Goal: Task Accomplishment & Management: Manage account settings

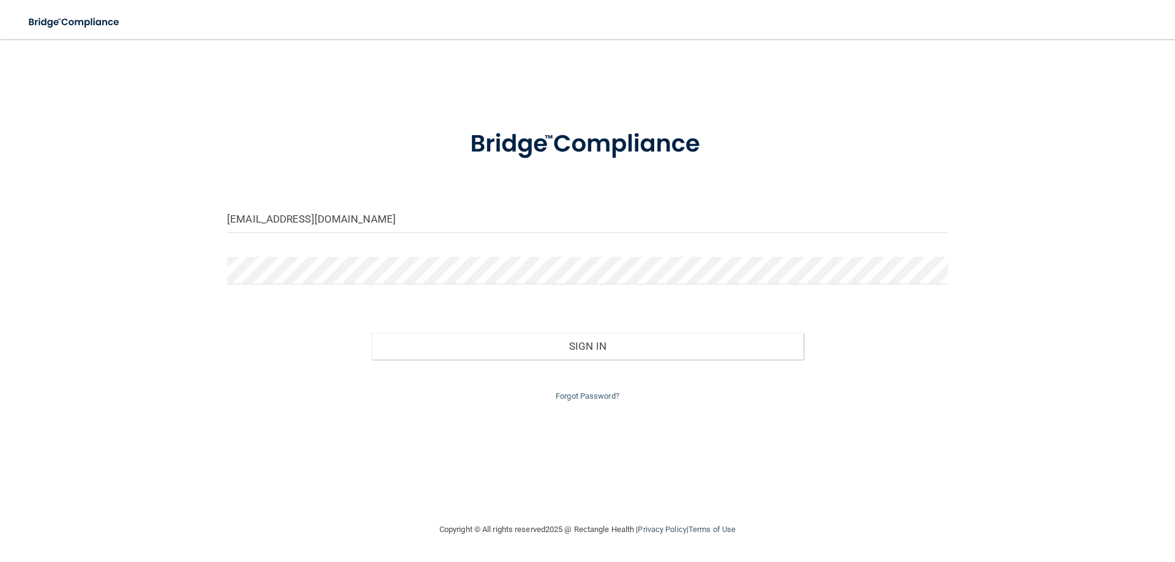
click at [695, 236] on div "[EMAIL_ADDRESS][DOMAIN_NAME]" at bounding box center [587, 224] width 739 height 37
click at [338, 212] on input "[EMAIL_ADDRESS][DOMAIN_NAME]" at bounding box center [587, 220] width 721 height 28
type input "[PERSON_NAME][EMAIL_ADDRESS][DOMAIN_NAME]"
click at [514, 419] on div "sara@krspd.com Invalid email/password. You don't have permission to access that…" at bounding box center [587, 280] width 1126 height 459
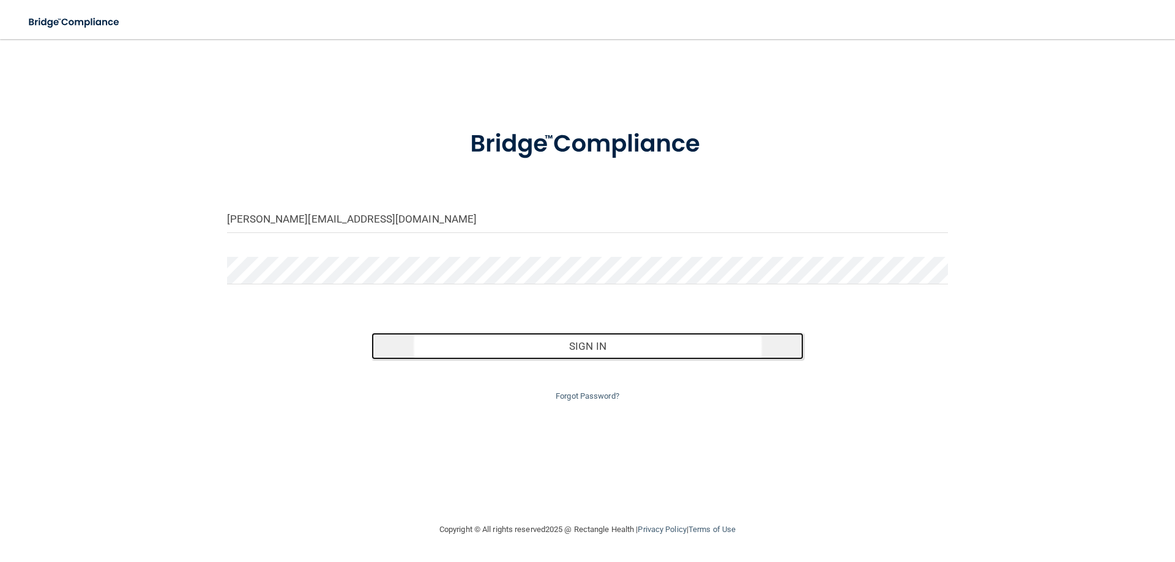
click at [553, 349] on button "Sign In" at bounding box center [587, 346] width 433 height 27
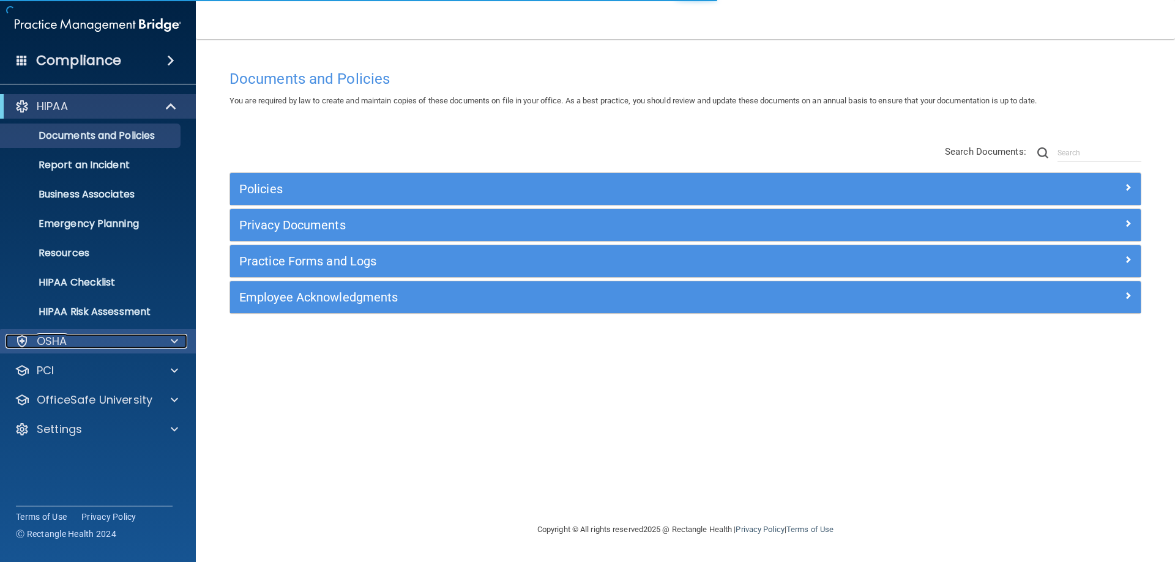
click at [114, 342] on div "OSHA" at bounding box center [82, 341] width 152 height 15
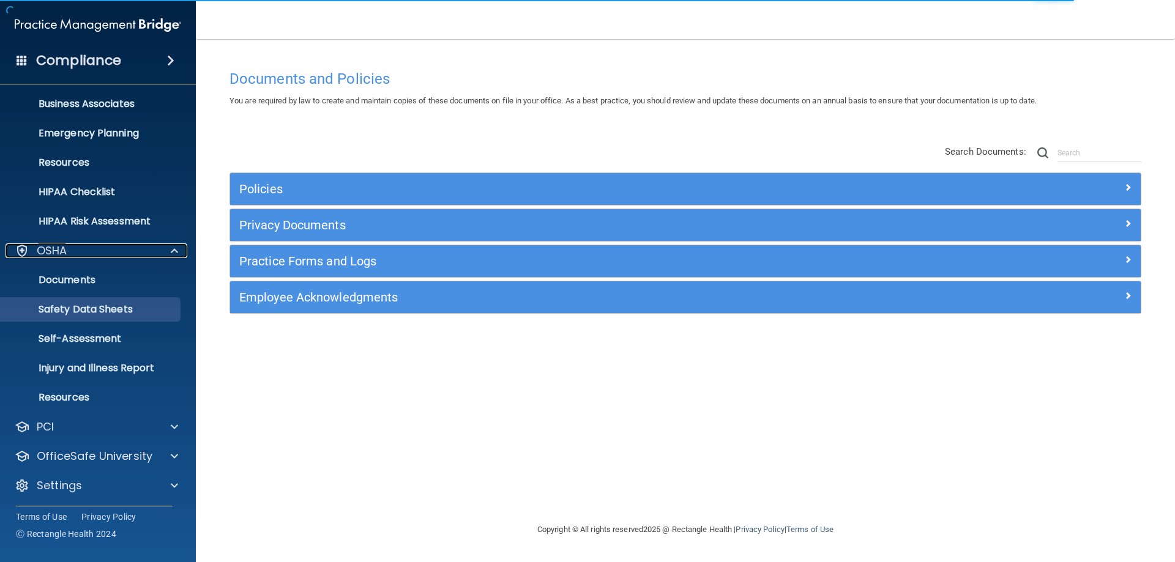
scroll to position [92, 0]
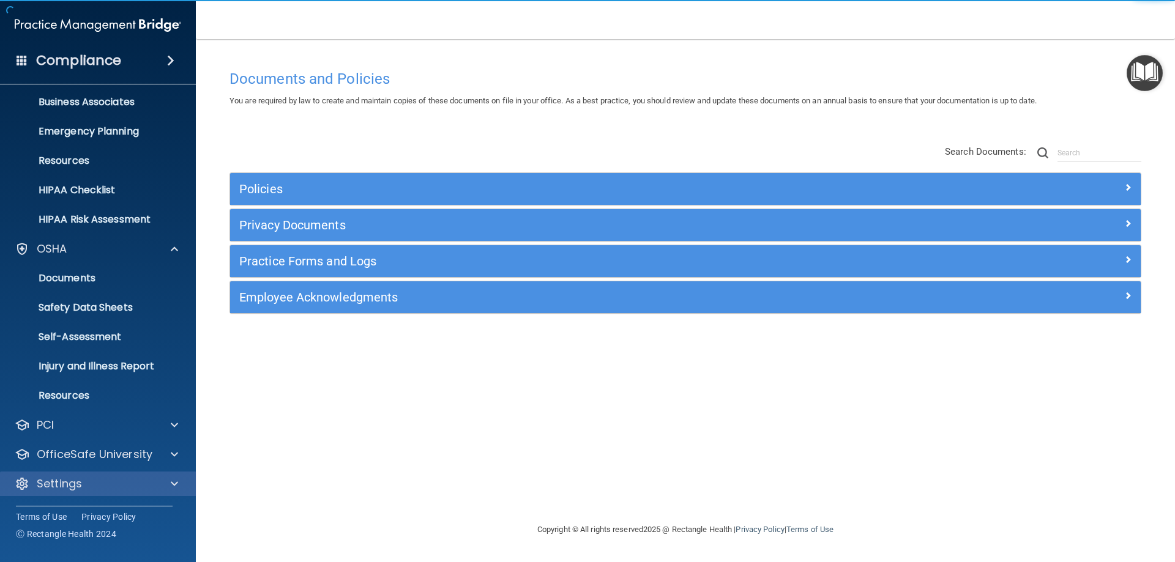
click at [94, 491] on div "Settings" at bounding box center [98, 484] width 196 height 24
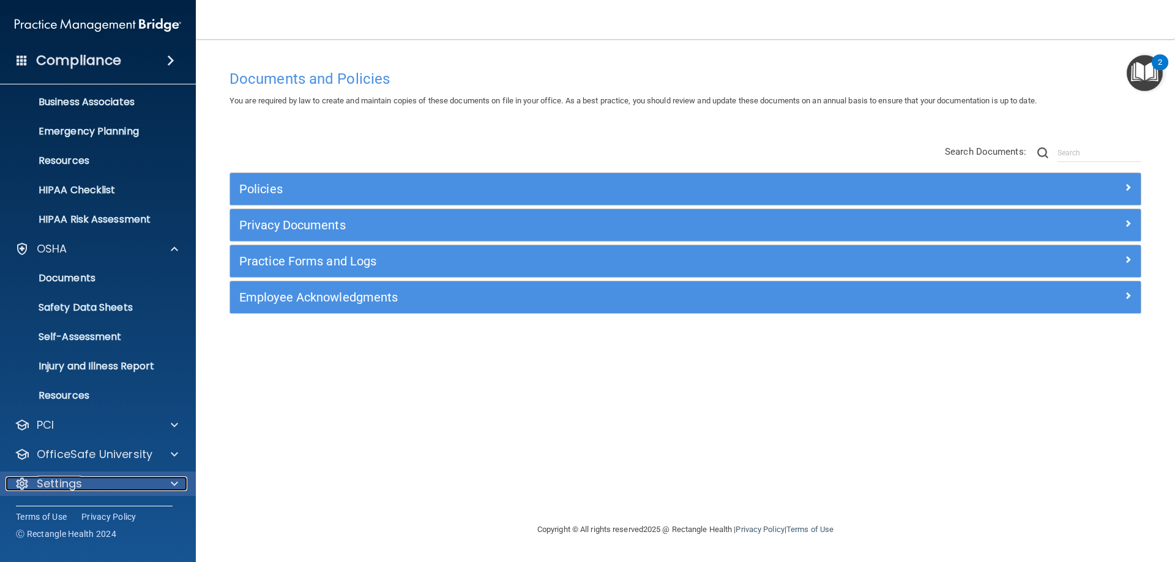
click at [182, 481] on div at bounding box center [172, 484] width 31 height 15
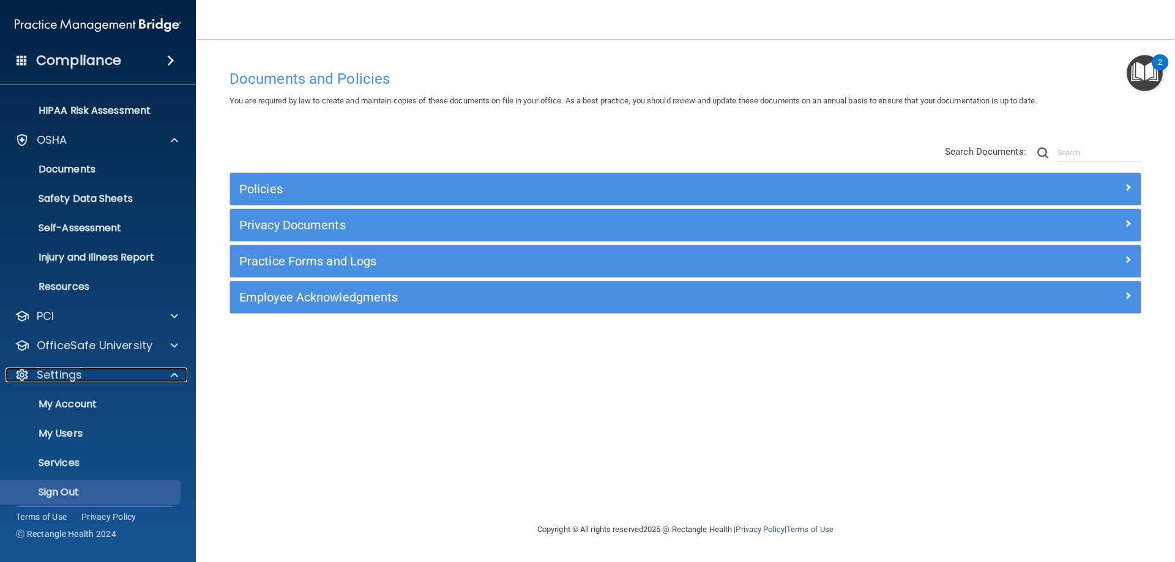
scroll to position [210, 0]
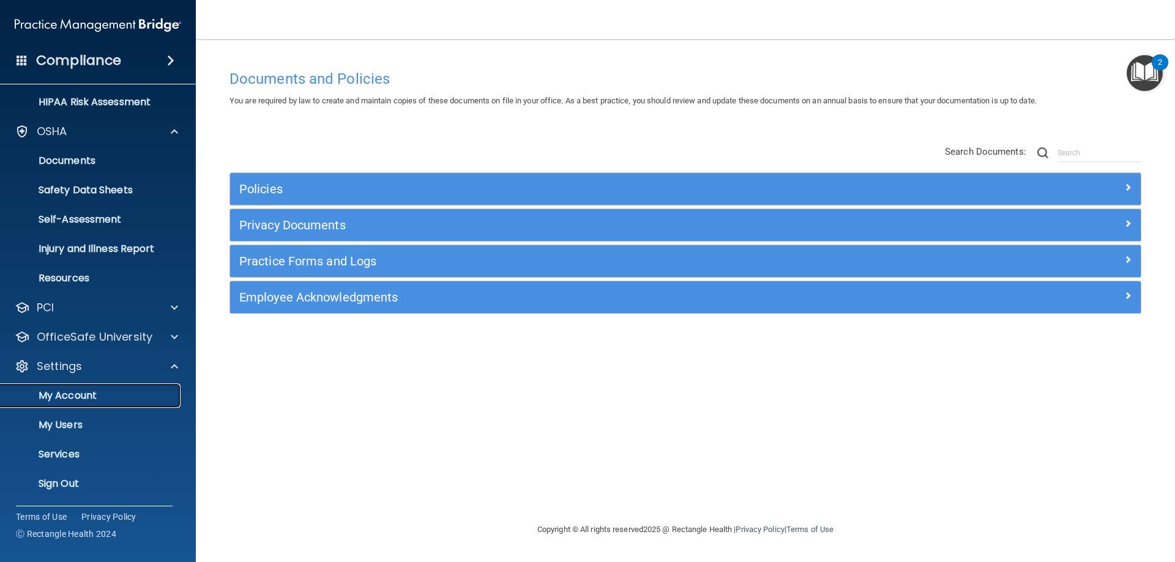
click at [99, 393] on p "My Account" at bounding box center [91, 396] width 167 height 12
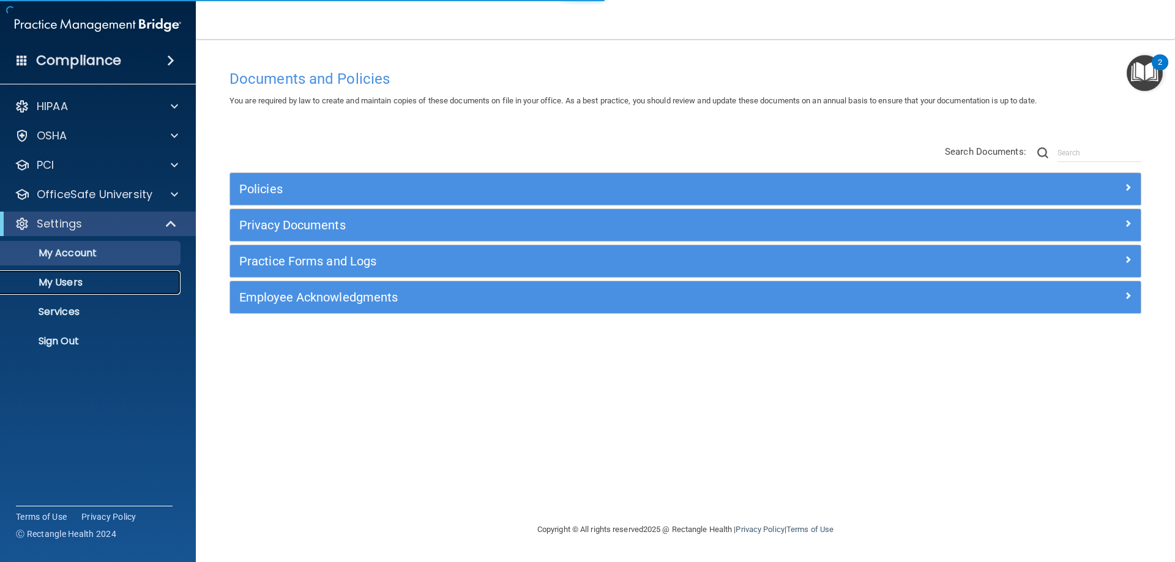
click at [81, 291] on link "My Users" at bounding box center [84, 282] width 193 height 24
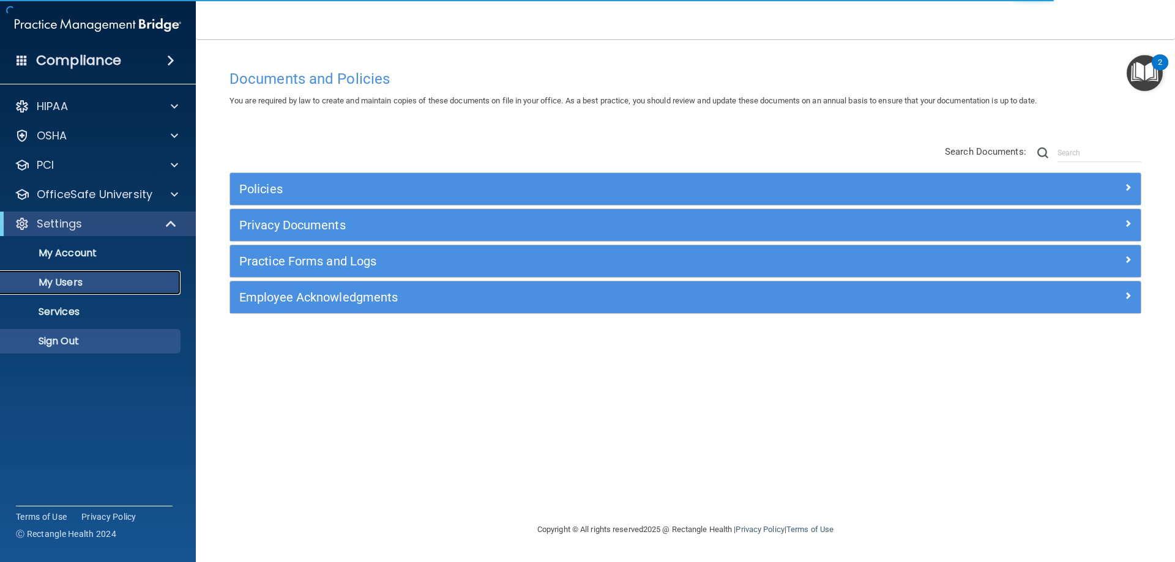
select select "20"
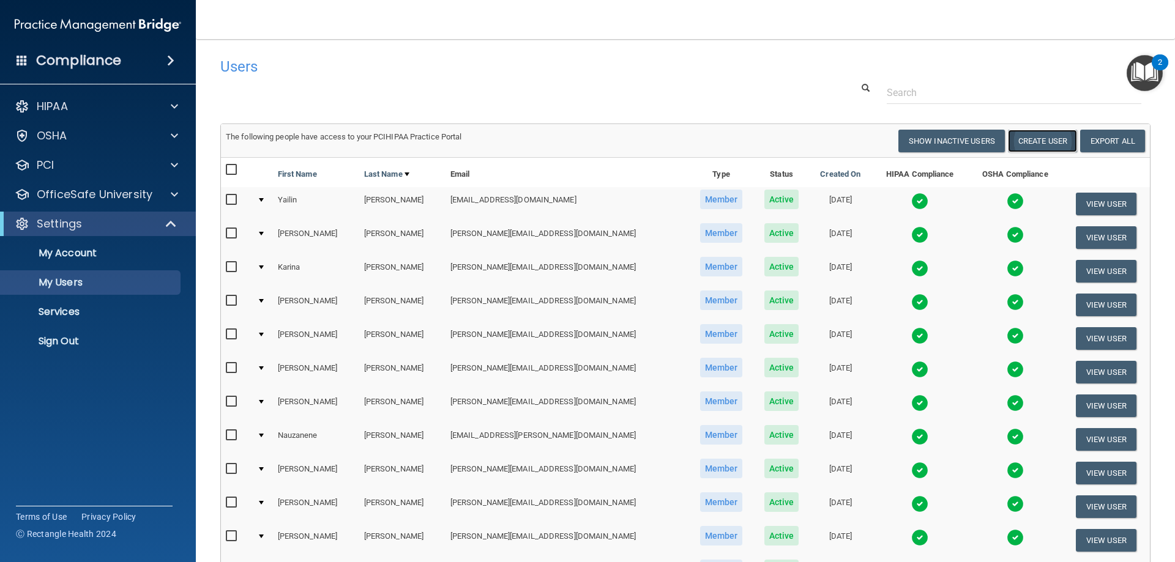
click at [1043, 141] on button "Create User" at bounding box center [1042, 141] width 69 height 23
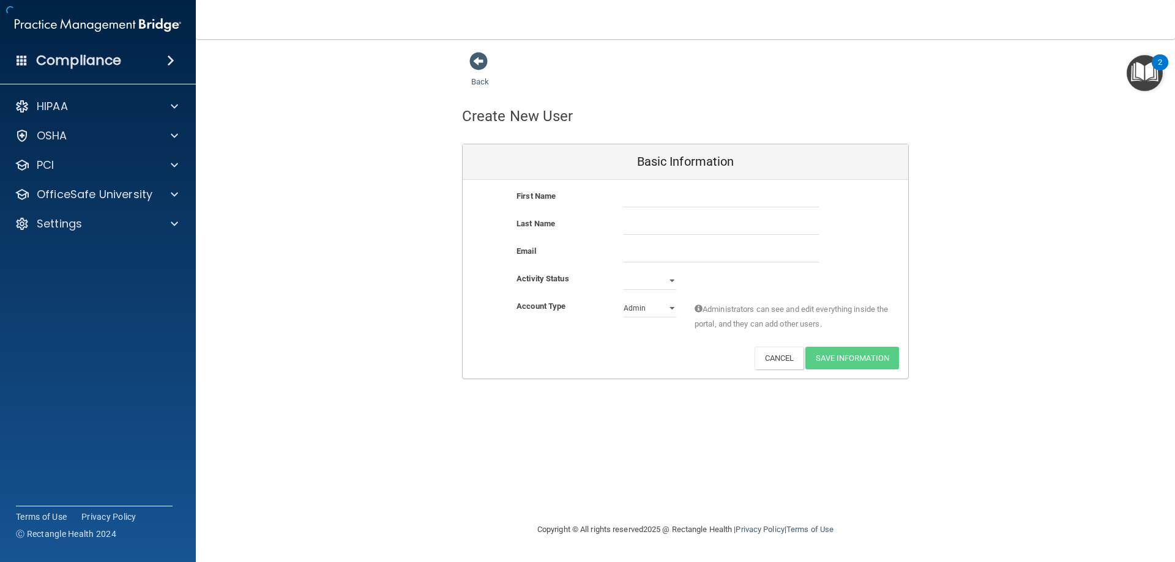
click at [616, 192] on div at bounding box center [721, 198] width 214 height 18
click at [647, 195] on input "text" at bounding box center [721, 198] width 195 height 18
drag, startPoint x: 647, startPoint y: 195, endPoint x: 469, endPoint y: 184, distance: 179.0
click at [469, 184] on div "First Name Cral Cral Last Name Email Activity Status Active Inactive Account Ty…" at bounding box center [686, 279] width 446 height 199
type input "[PERSON_NAME]"
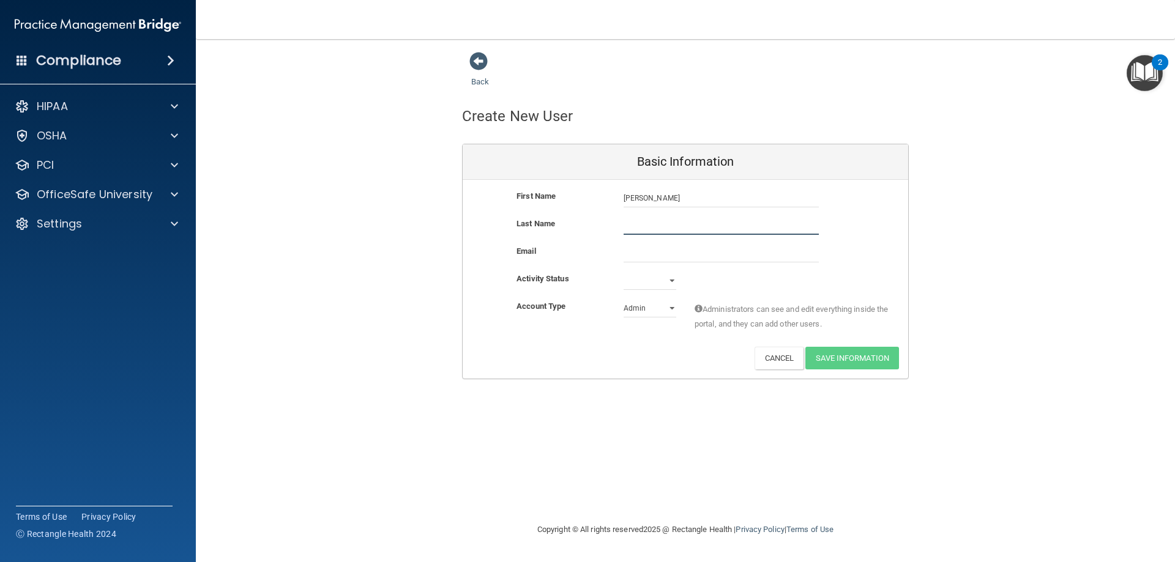
click at [702, 226] on input "text" at bounding box center [721, 226] width 195 height 18
type input "[PERSON_NAME]"
type input "s"
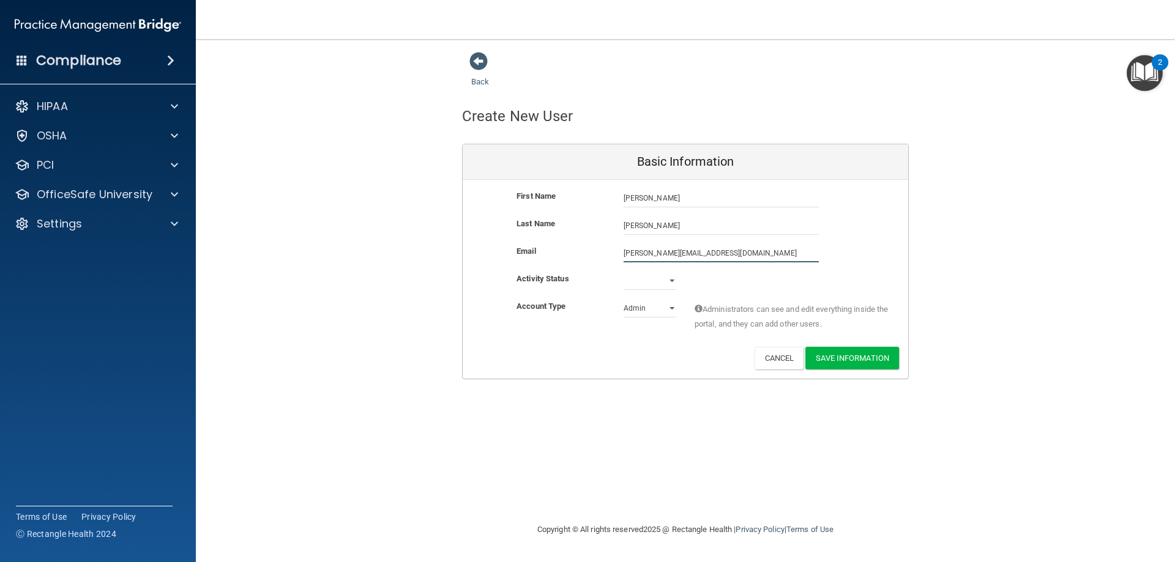
type input "[PERSON_NAME][EMAIL_ADDRESS][DOMAIN_NAME]"
click at [671, 284] on select "Active Inactive" at bounding box center [650, 281] width 53 height 18
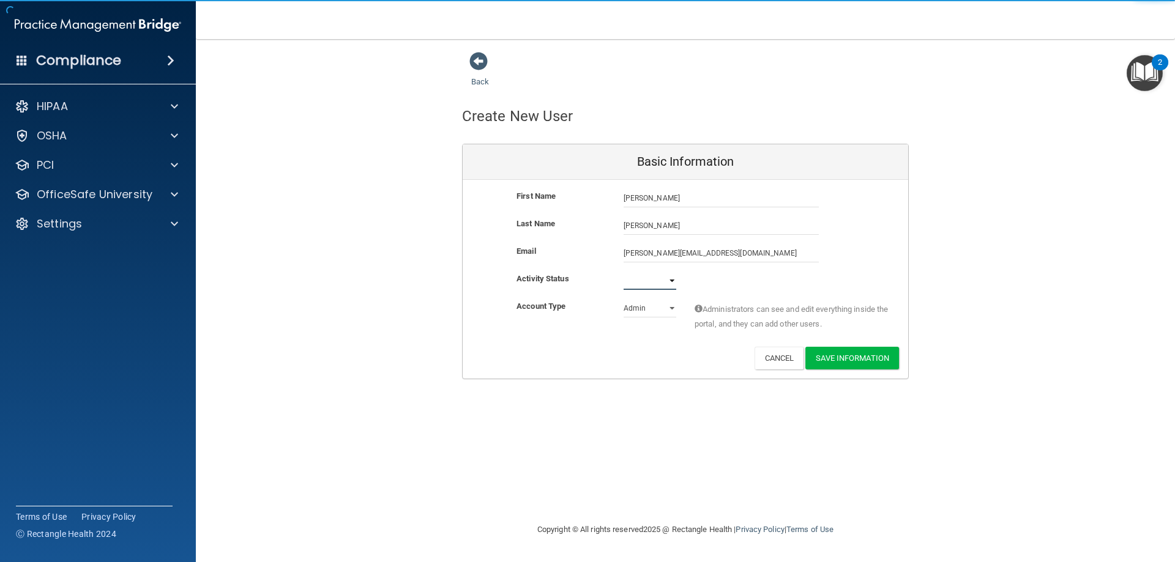
select select "active"
click at [624, 272] on select "Active Inactive" at bounding box center [650, 281] width 53 height 18
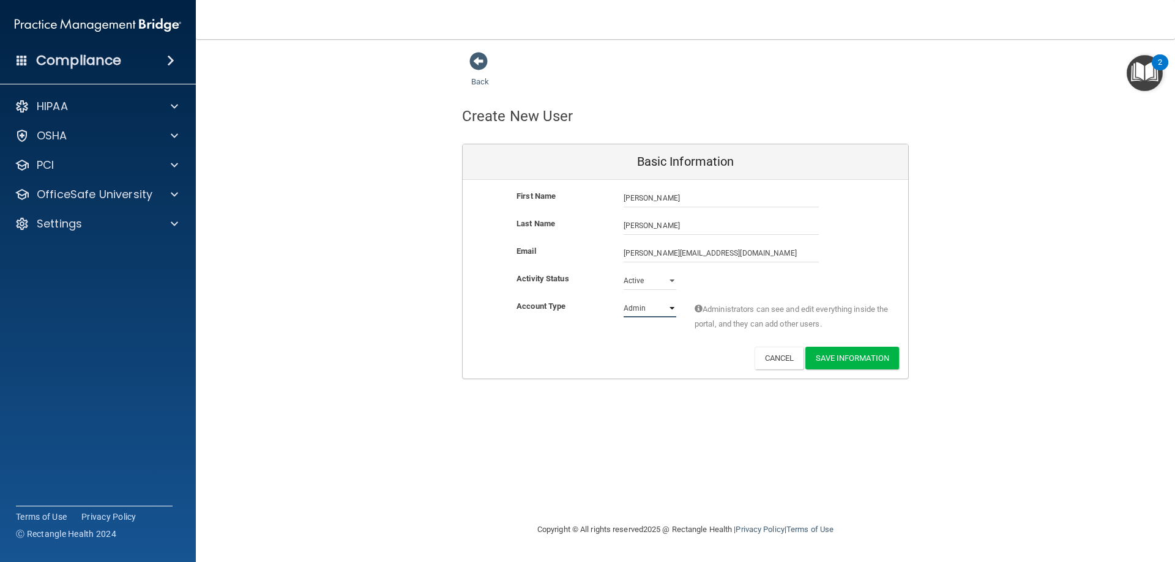
click at [662, 307] on select "Admin Member" at bounding box center [650, 308] width 53 height 18
click at [627, 300] on select "Admin Member" at bounding box center [650, 308] width 53 height 18
click at [624, 299] on select "Admin Member" at bounding box center [650, 308] width 53 height 18
drag, startPoint x: 644, startPoint y: 308, endPoint x: 648, endPoint y: 317, distance: 9.9
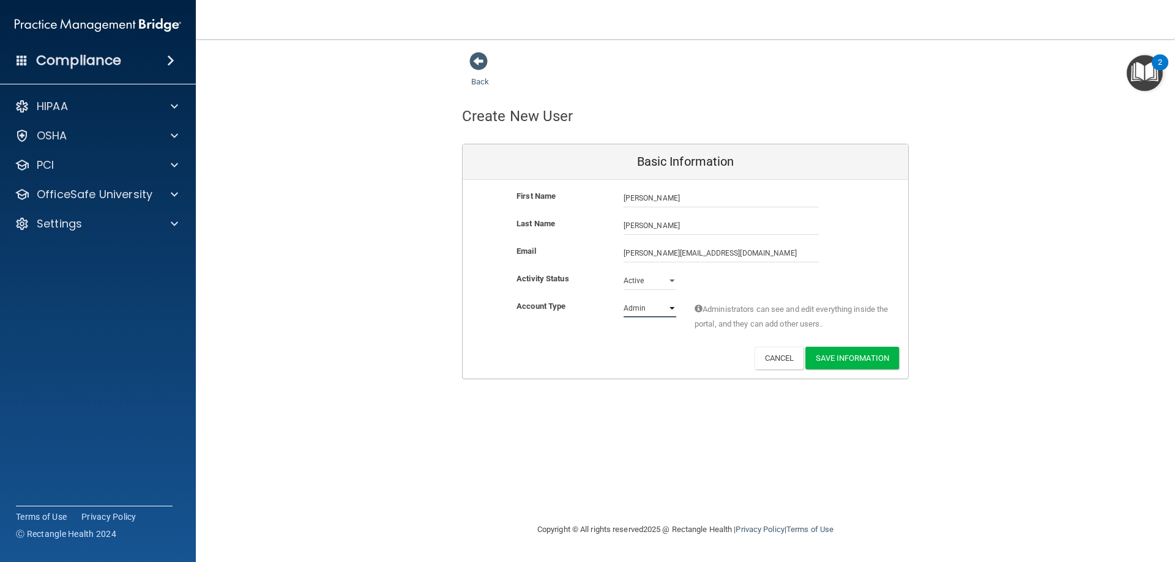
click at [646, 311] on select "Admin Member" at bounding box center [650, 308] width 53 height 18
select select "practice_member"
click at [624, 299] on select "Admin Member" at bounding box center [650, 308] width 53 height 18
click at [651, 311] on select "Admin Member" at bounding box center [650, 308] width 53 height 18
click at [624, 299] on select "Admin Member" at bounding box center [650, 308] width 53 height 18
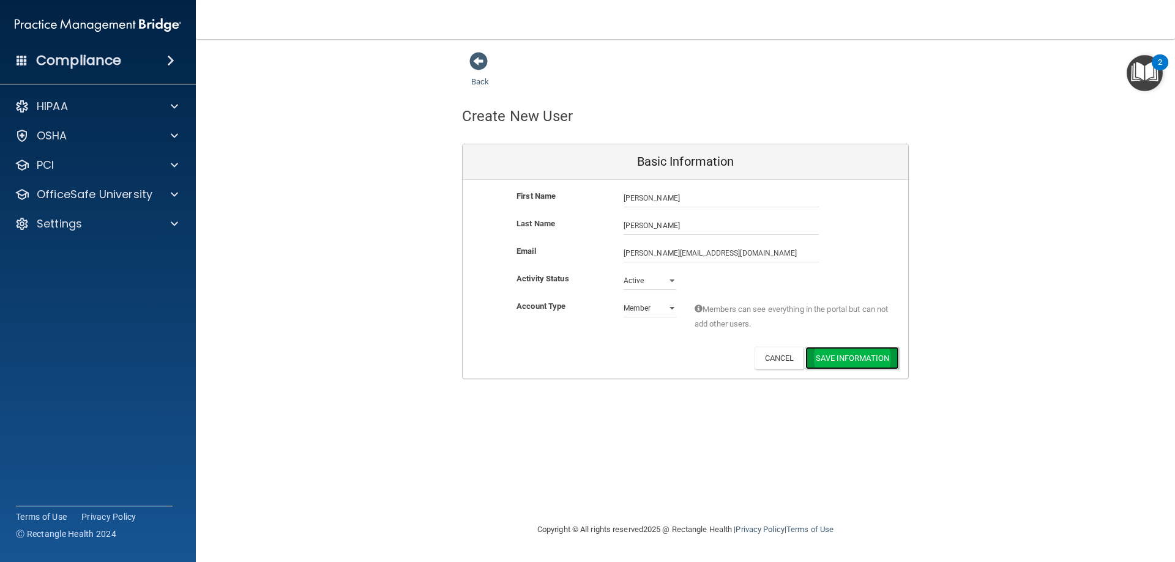
click at [842, 358] on button "Save Information" at bounding box center [852, 358] width 94 height 23
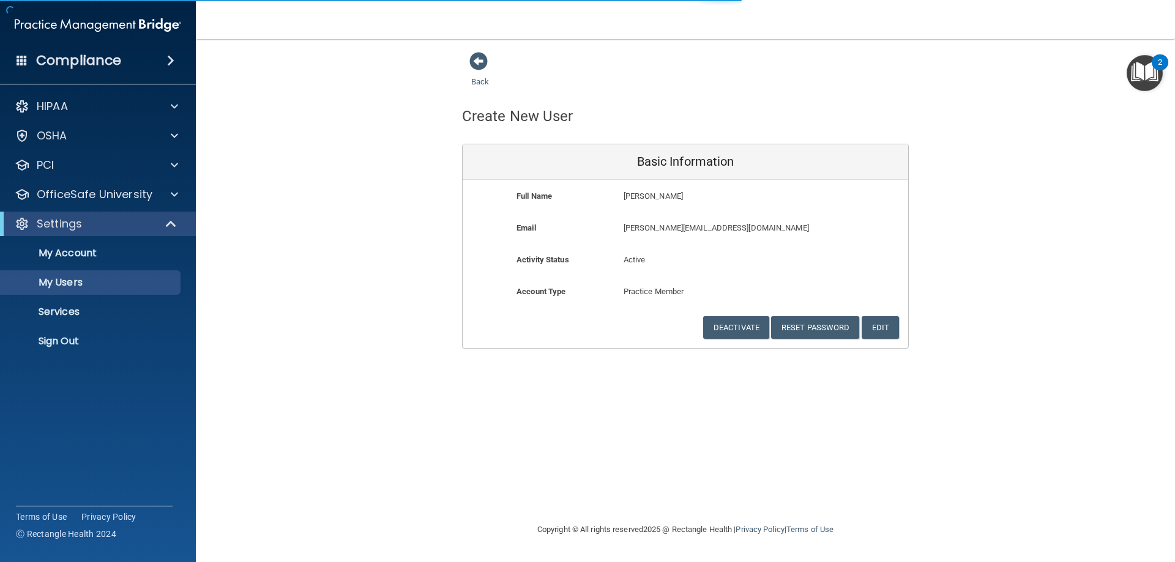
select select "20"
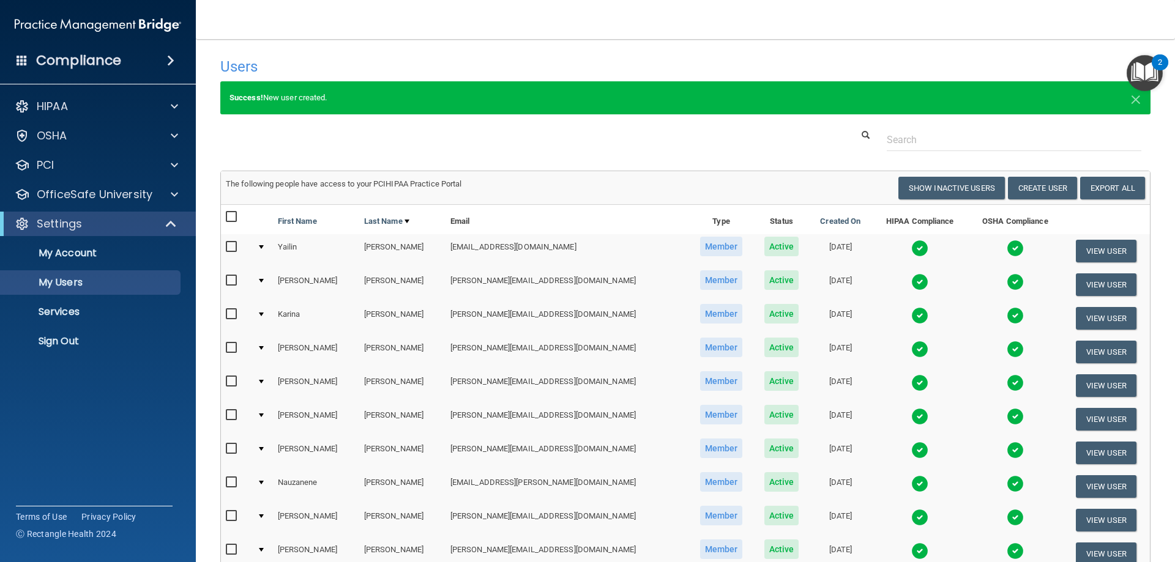
scroll to position [430, 0]
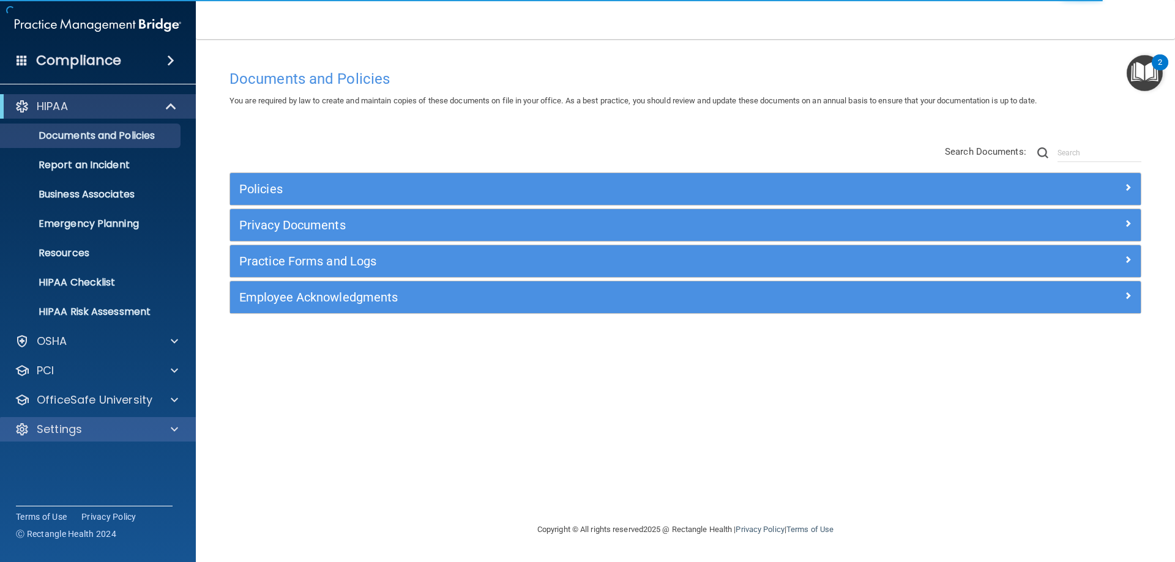
click at [83, 439] on div "Settings" at bounding box center [98, 429] width 196 height 24
click at [80, 435] on p "Settings" at bounding box center [59, 429] width 45 height 15
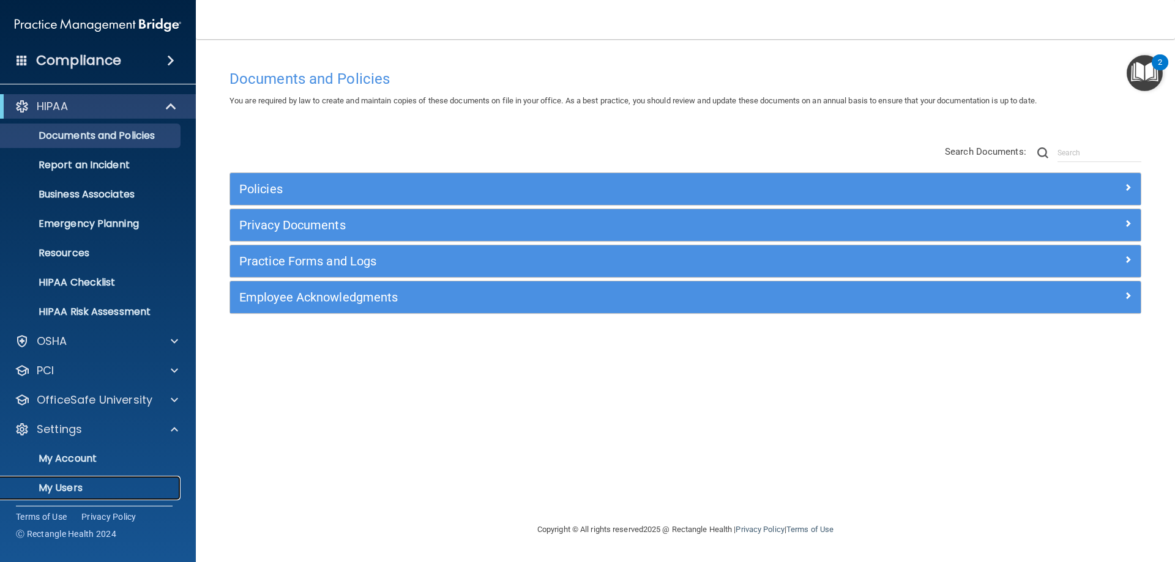
click at [79, 491] on p "My Users" at bounding box center [91, 488] width 167 height 12
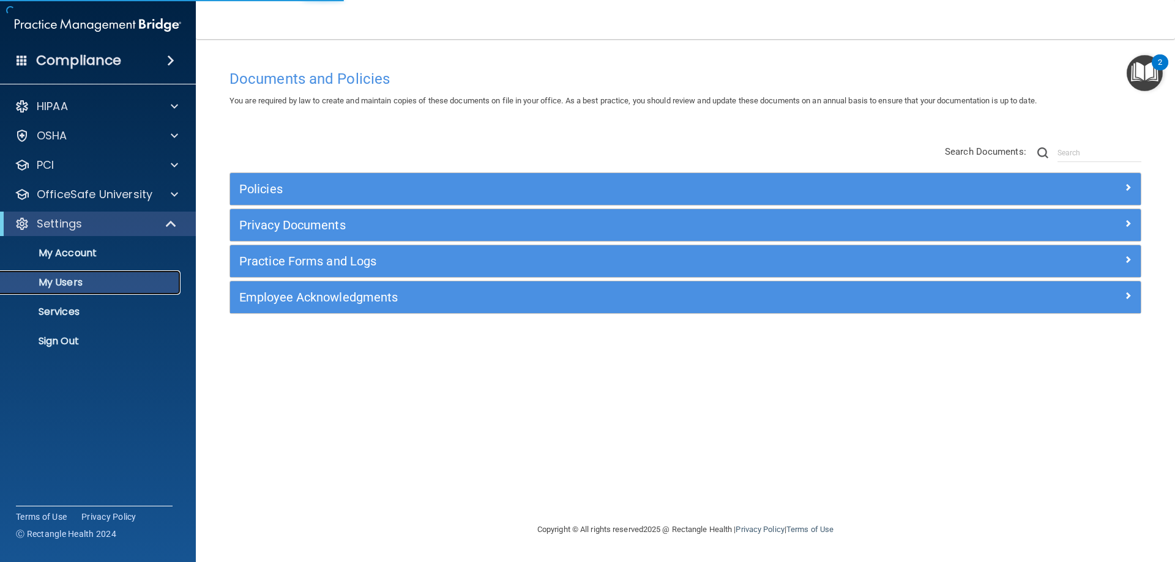
select select "20"
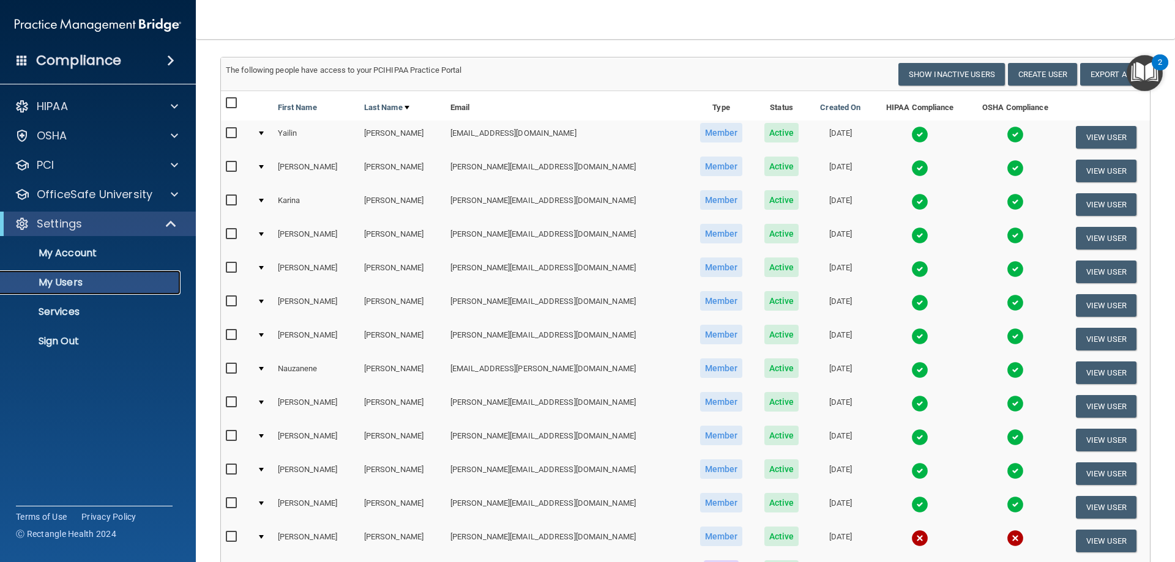
scroll to position [383, 0]
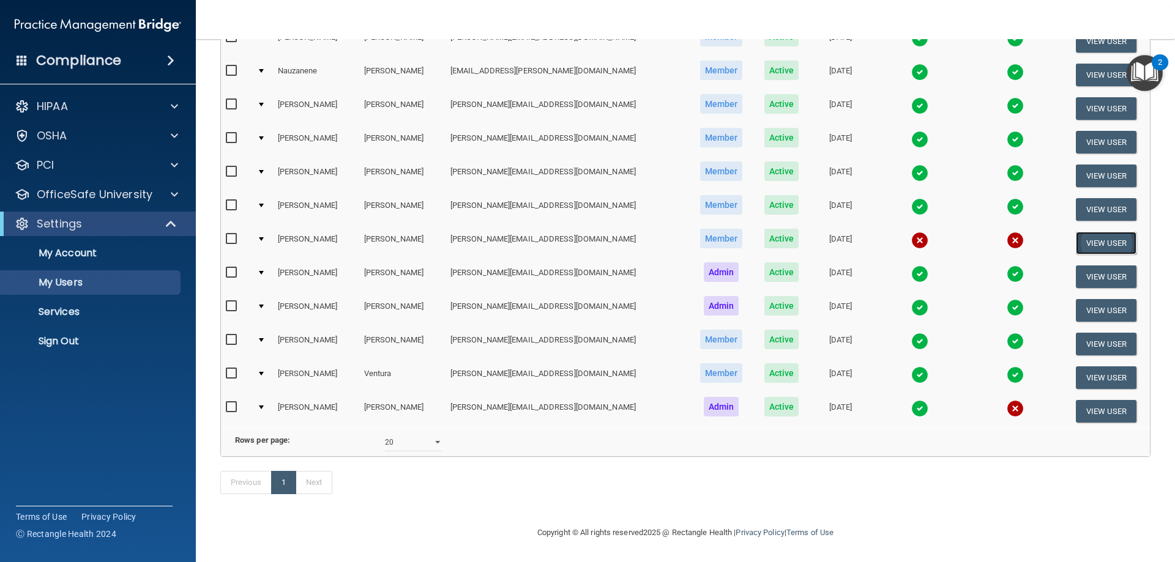
click at [1111, 232] on button "View User" at bounding box center [1106, 243] width 61 height 23
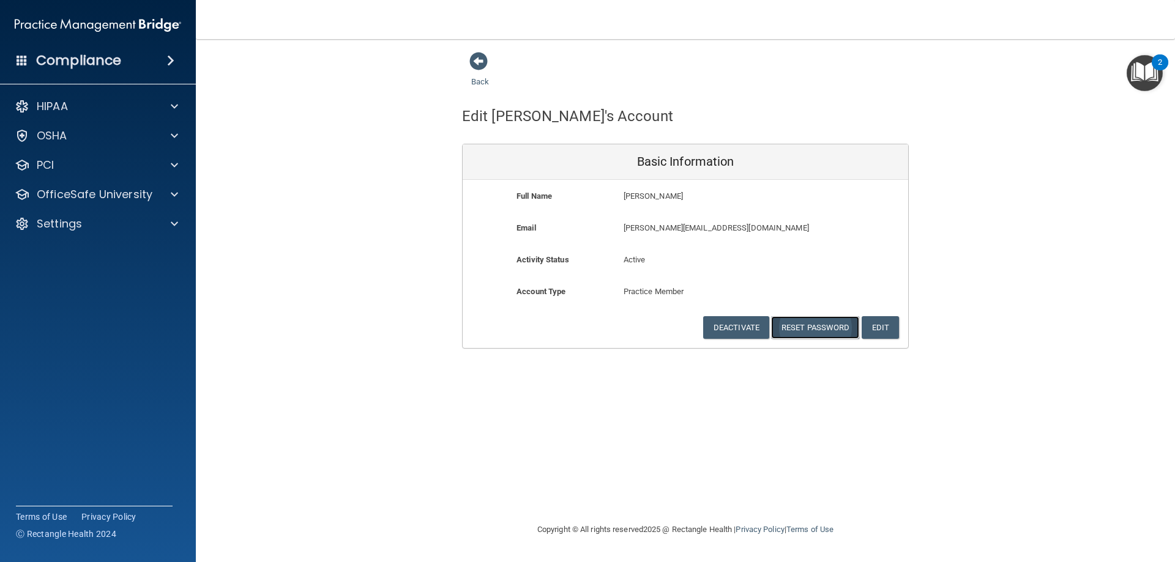
click at [836, 336] on button "Reset Password" at bounding box center [815, 327] width 88 height 23
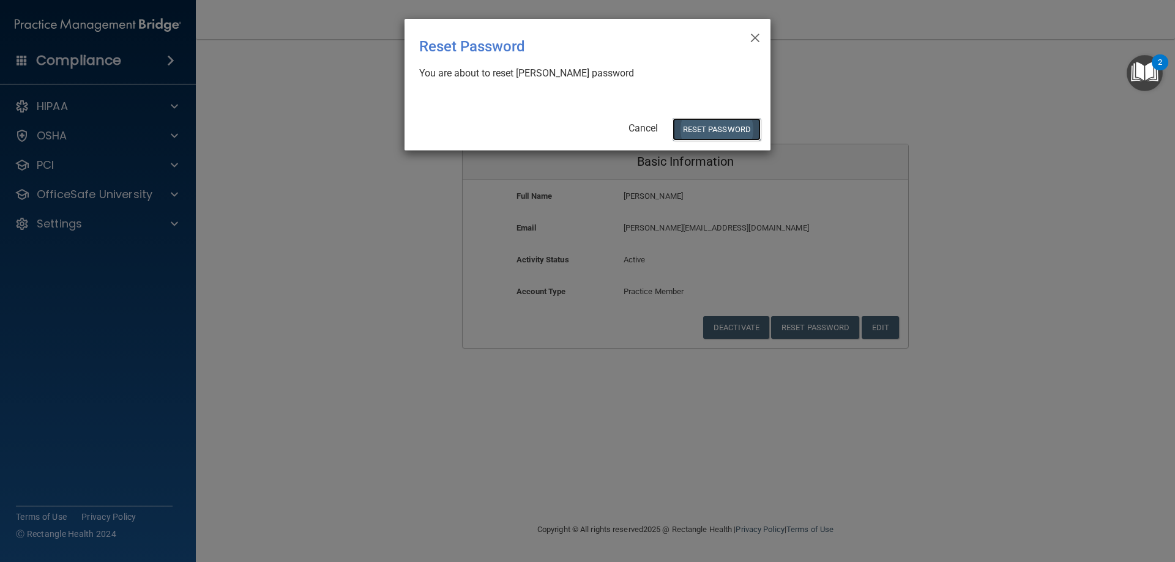
click at [691, 131] on button "Reset Password" at bounding box center [717, 129] width 88 height 23
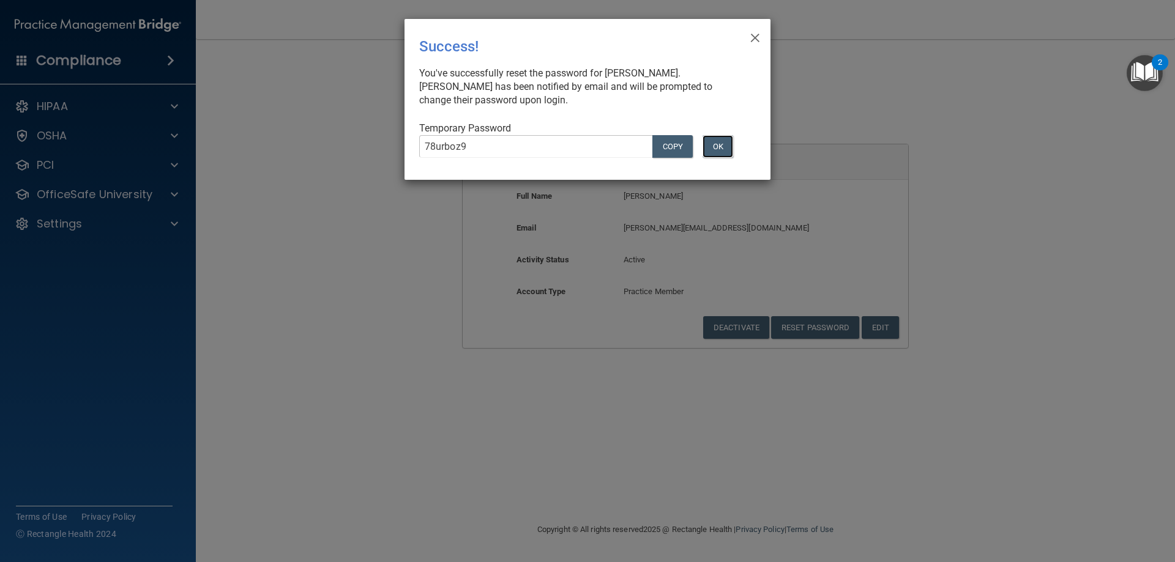
drag, startPoint x: 714, startPoint y: 149, endPoint x: 700, endPoint y: 142, distance: 15.1
click at [714, 149] on button "OK" at bounding box center [718, 146] width 31 height 23
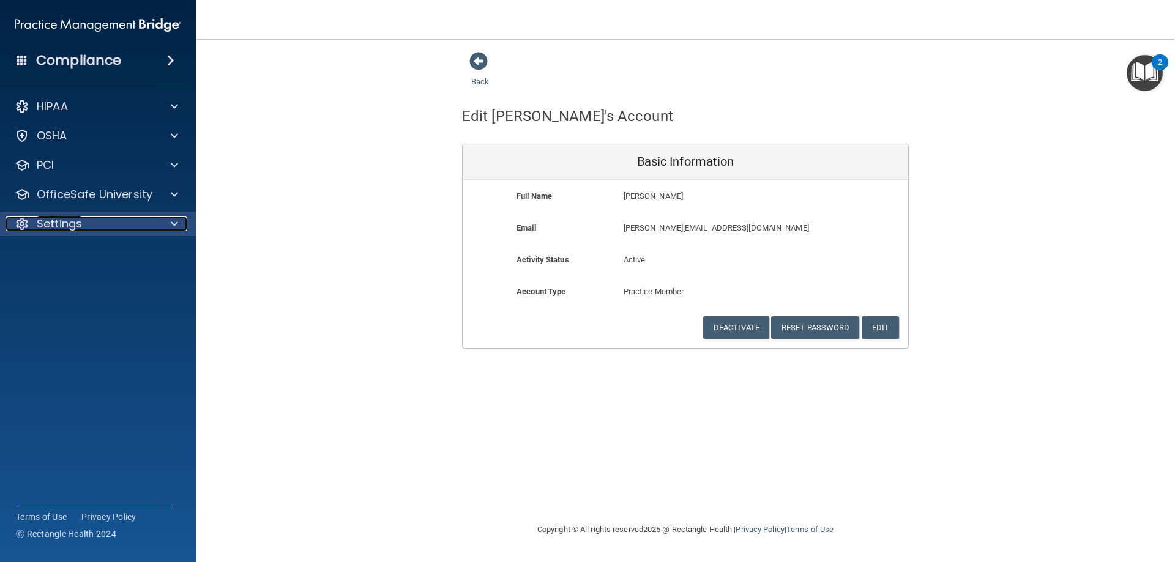
click at [88, 222] on div "Settings" at bounding box center [82, 224] width 152 height 15
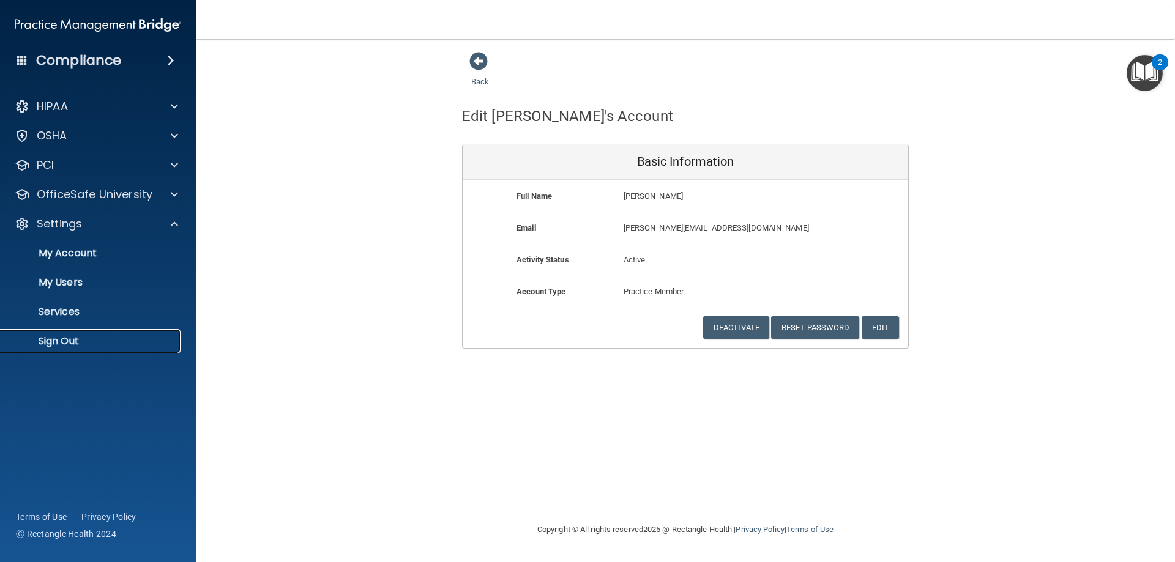
click at [84, 340] on p "Sign Out" at bounding box center [91, 341] width 167 height 12
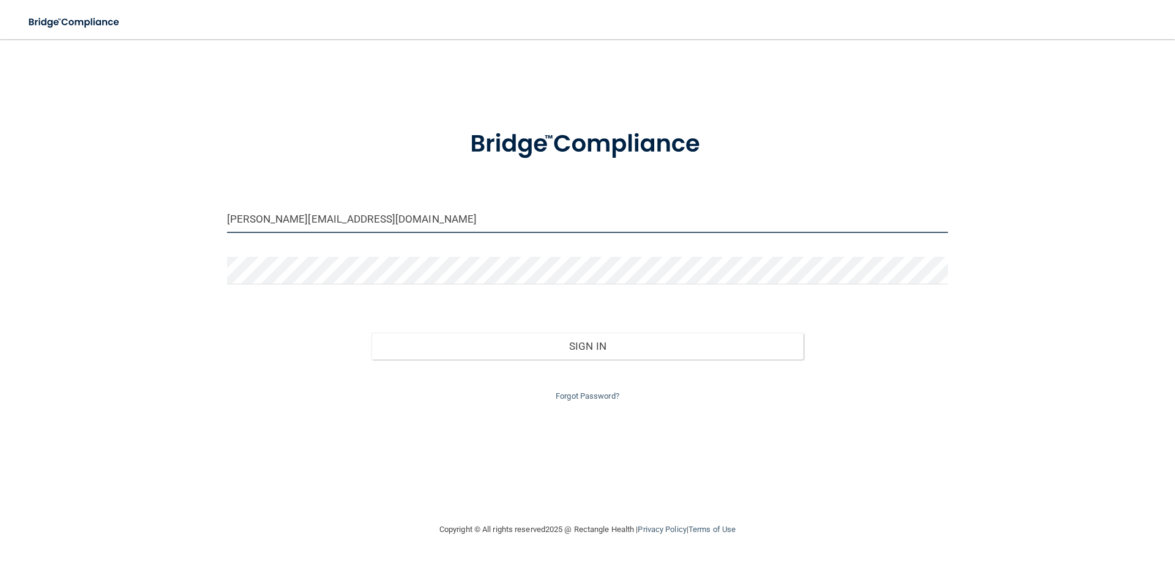
drag, startPoint x: 248, startPoint y: 218, endPoint x: 78, endPoint y: 201, distance: 171.7
click at [88, 203] on div "sara@krspd.com Invalid email/password. You don't have permission to access that…" at bounding box center [587, 280] width 1126 height 459
type input "[PERSON_NAME][EMAIL_ADDRESS][DOMAIN_NAME]"
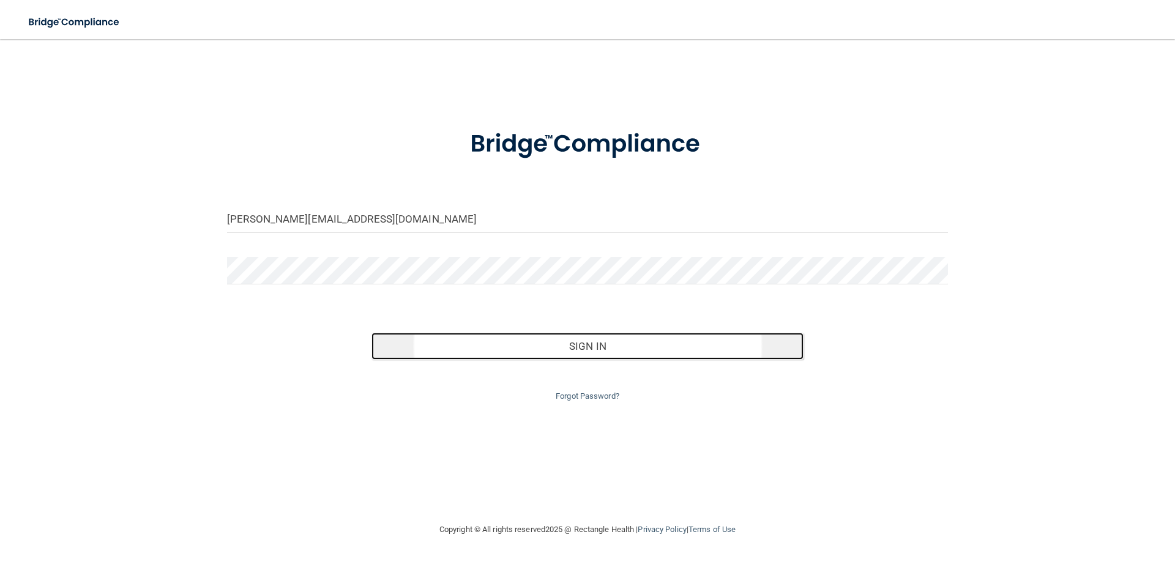
click at [528, 338] on button "Sign In" at bounding box center [587, 346] width 433 height 27
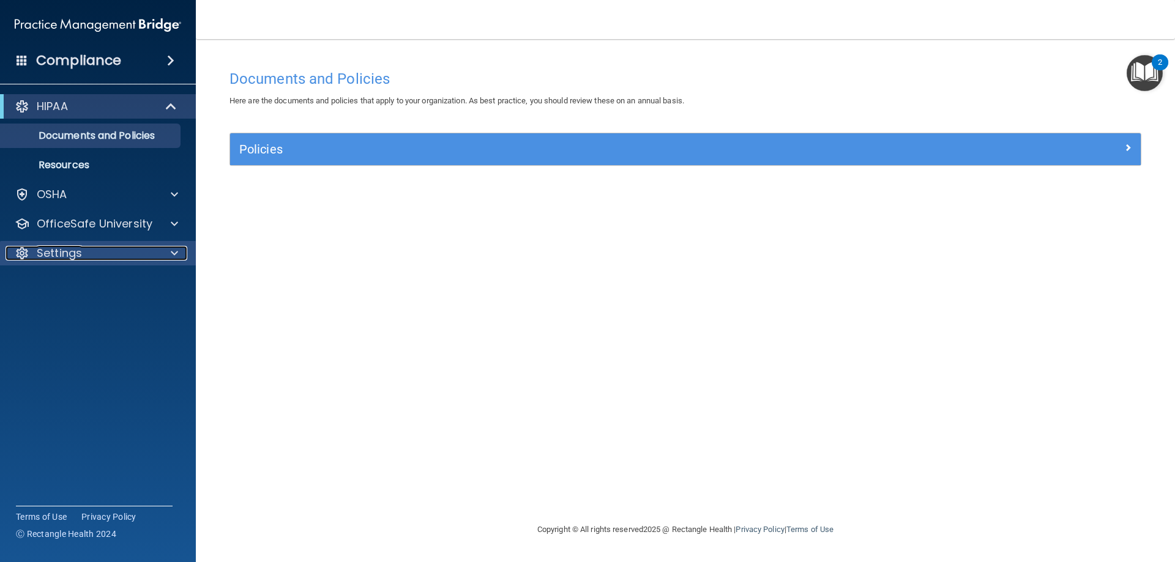
click at [42, 256] on p "Settings" at bounding box center [59, 253] width 45 height 15
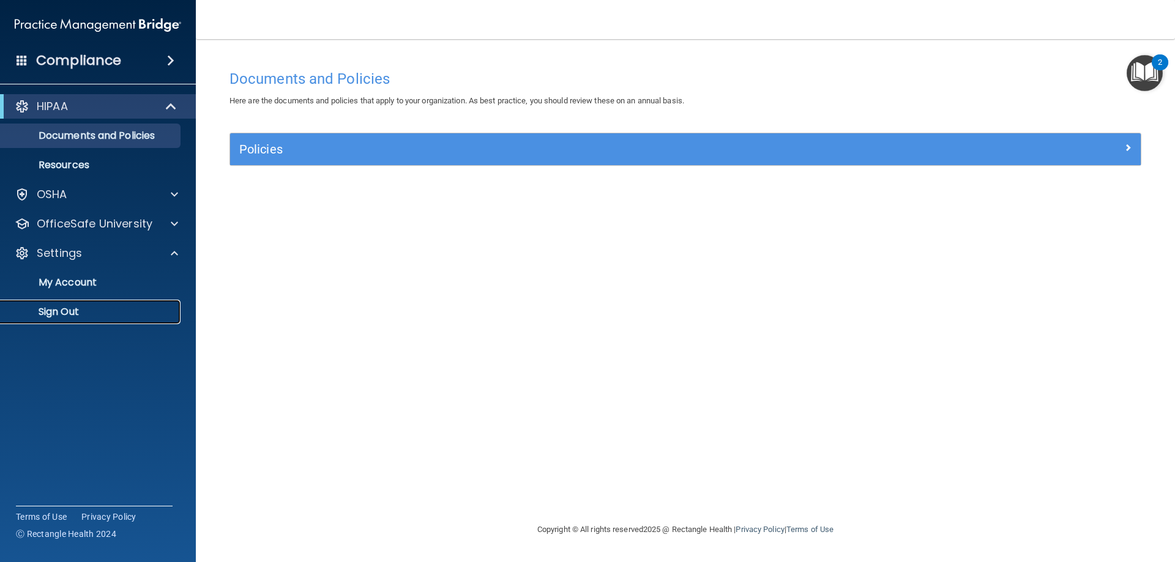
click at [82, 314] on p "Sign Out" at bounding box center [91, 312] width 167 height 12
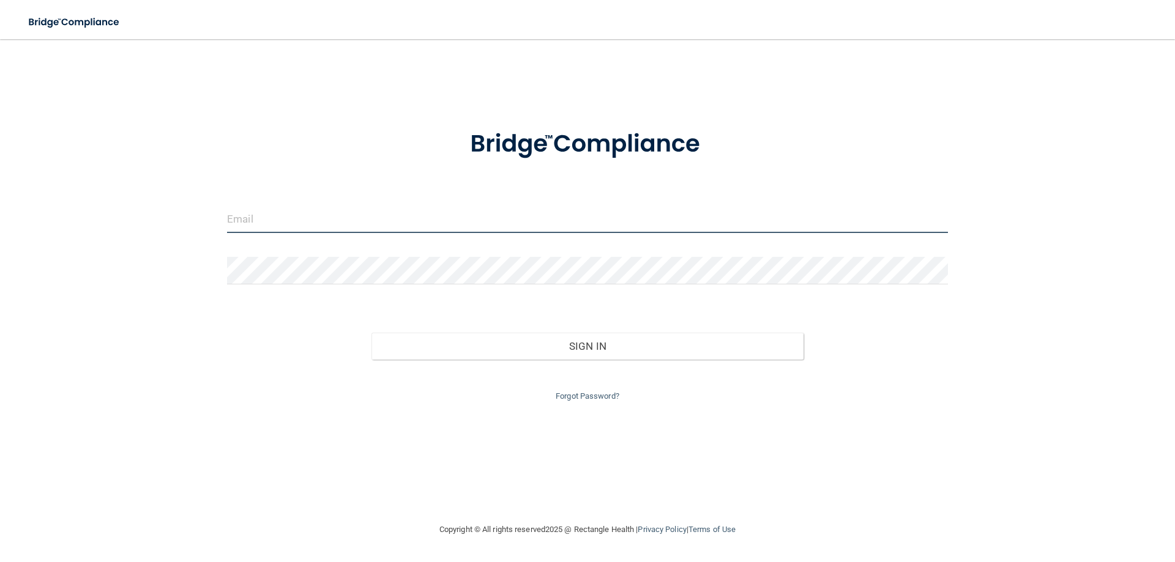
type input "[PERSON_NAME][EMAIL_ADDRESS][DOMAIN_NAME]"
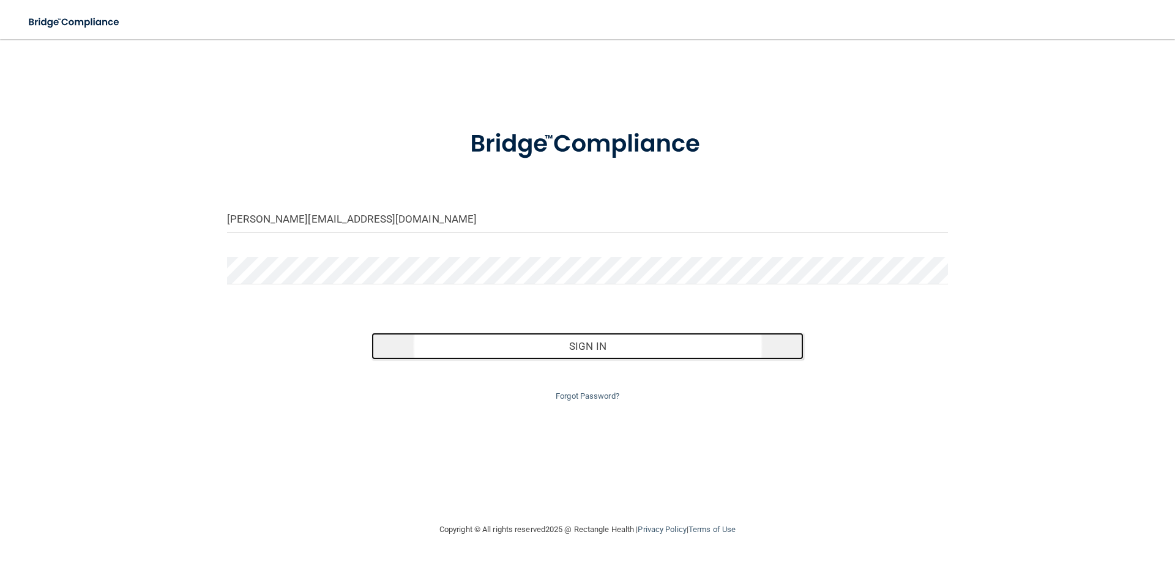
click at [452, 347] on button "Sign In" at bounding box center [587, 346] width 433 height 27
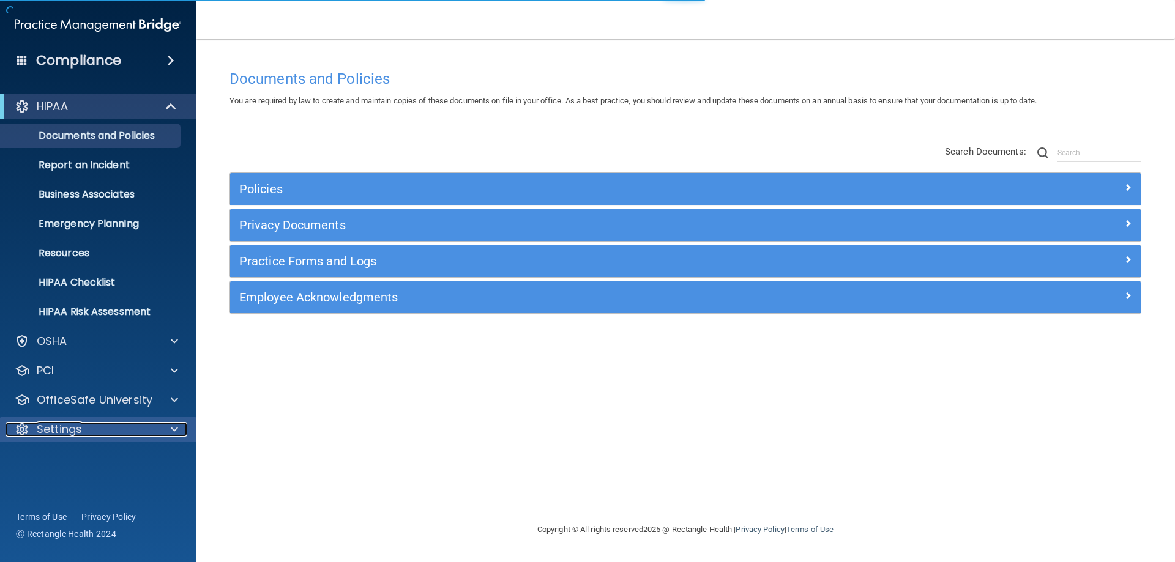
click at [32, 435] on div "Settings" at bounding box center [82, 429] width 152 height 15
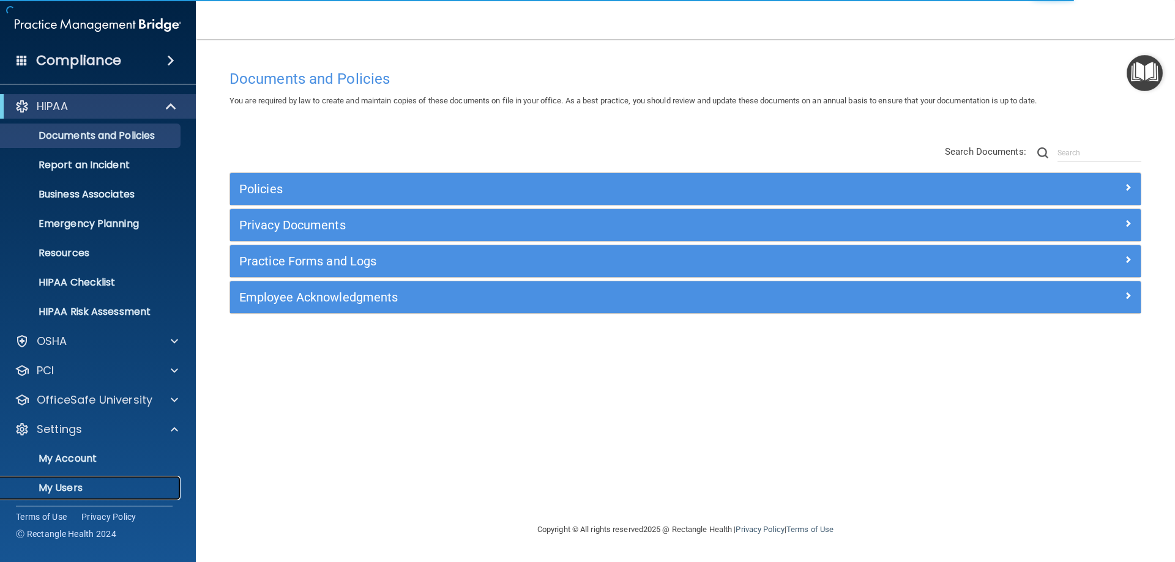
click at [63, 485] on p "My Users" at bounding box center [91, 488] width 167 height 12
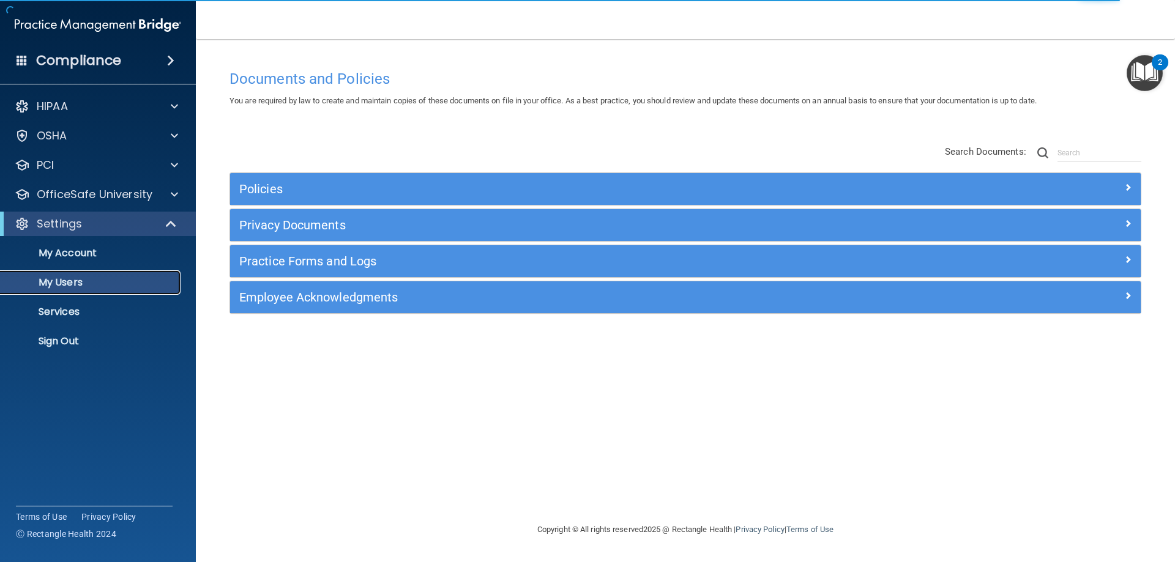
click at [157, 289] on link "My Users" at bounding box center [84, 282] width 193 height 24
select select "20"
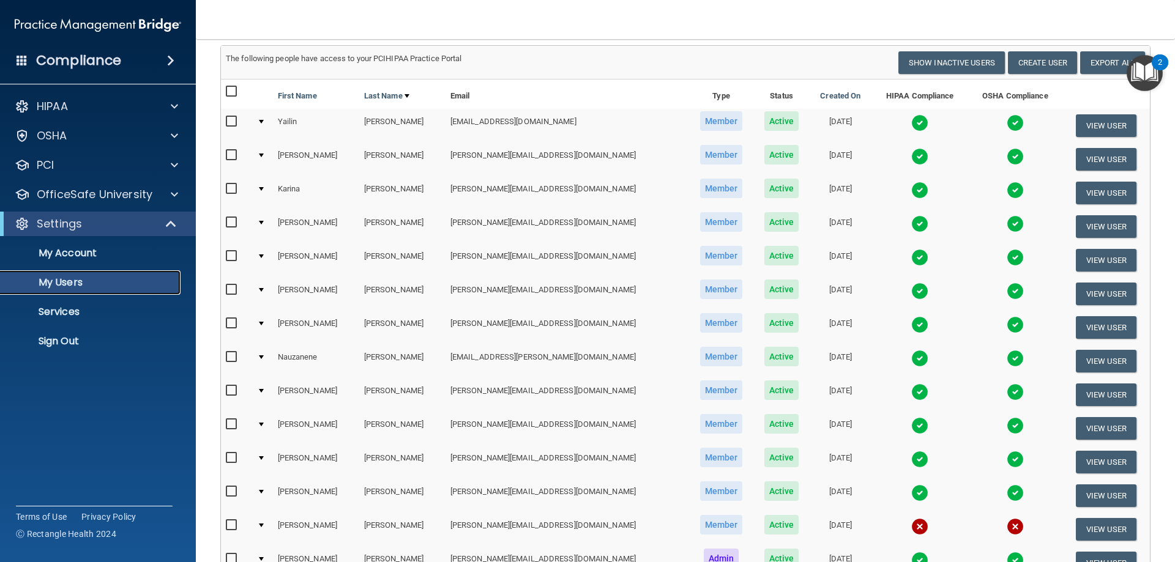
scroll to position [184, 0]
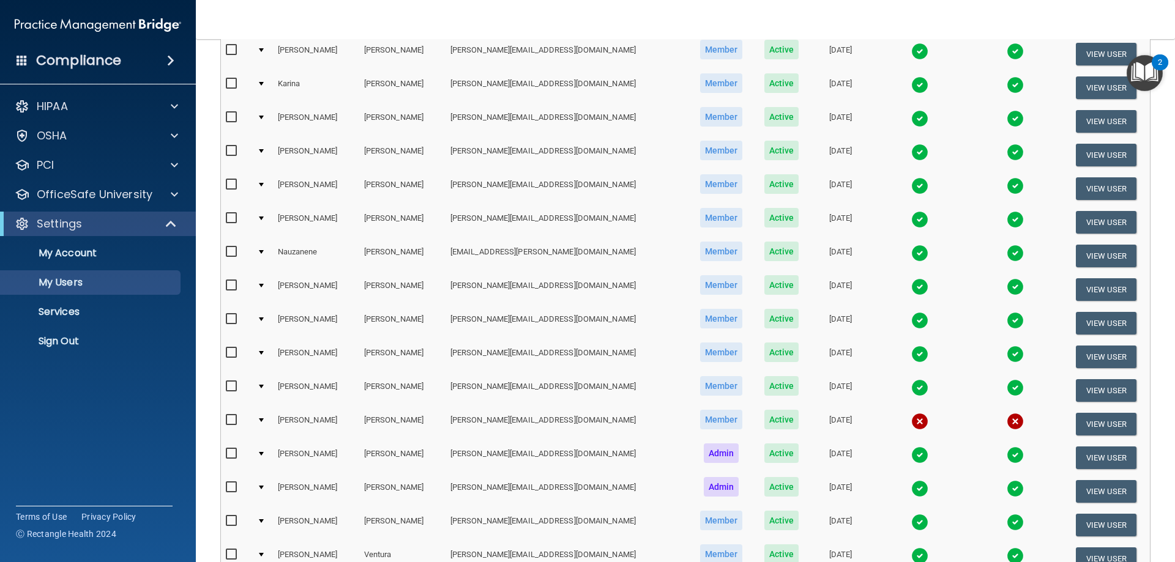
click at [224, 422] on td at bounding box center [236, 425] width 31 height 34
click at [228, 422] on input "checkbox" at bounding box center [233, 421] width 14 height 10
checkbox input "true"
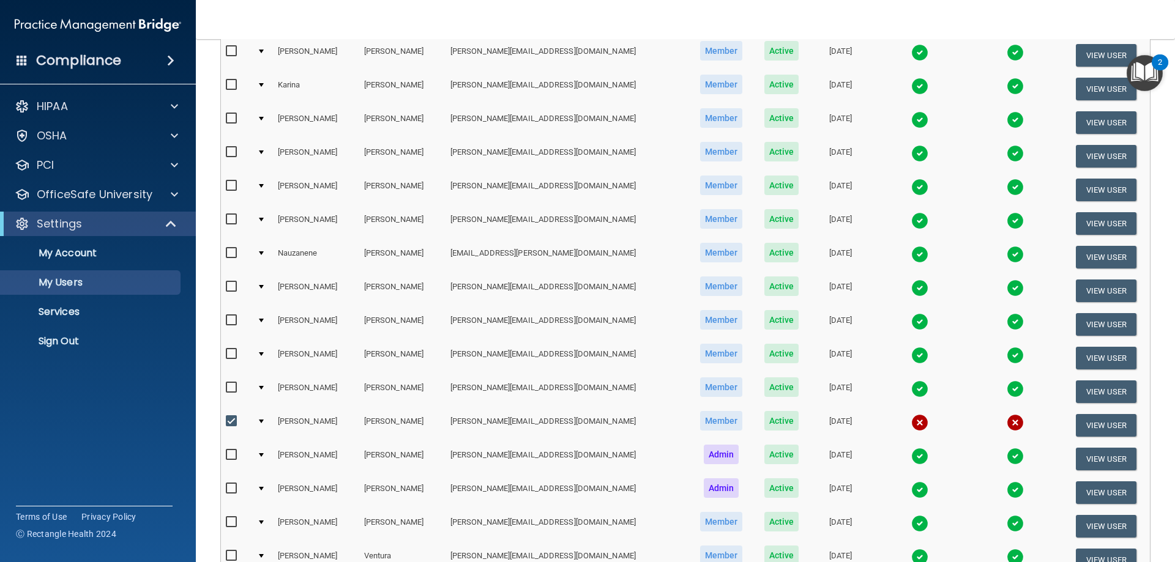
scroll to position [185, 0]
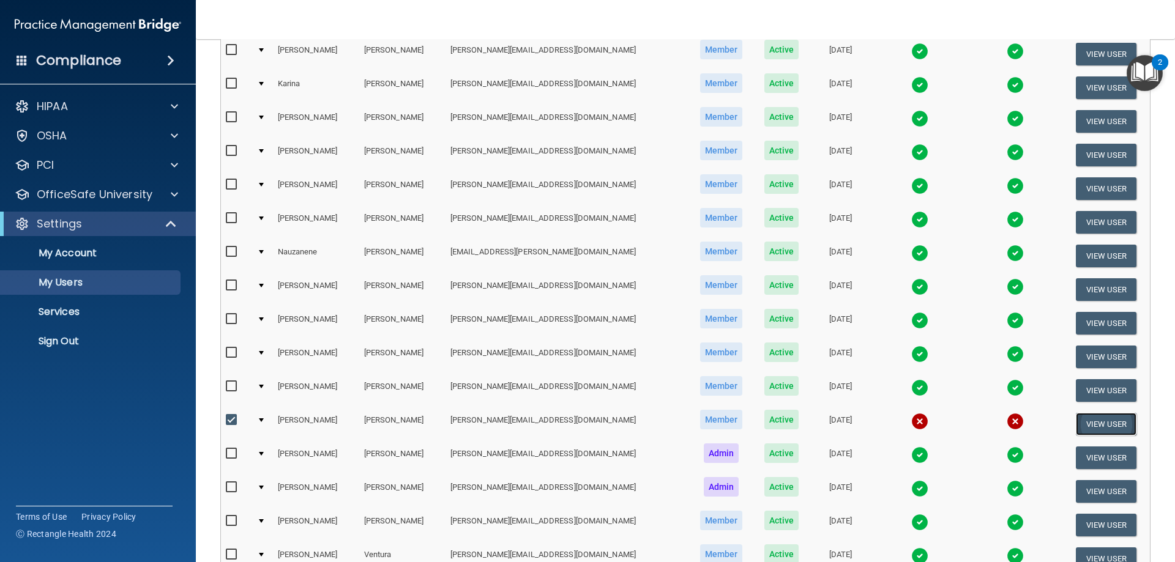
click at [1076, 428] on button "View User" at bounding box center [1106, 424] width 61 height 23
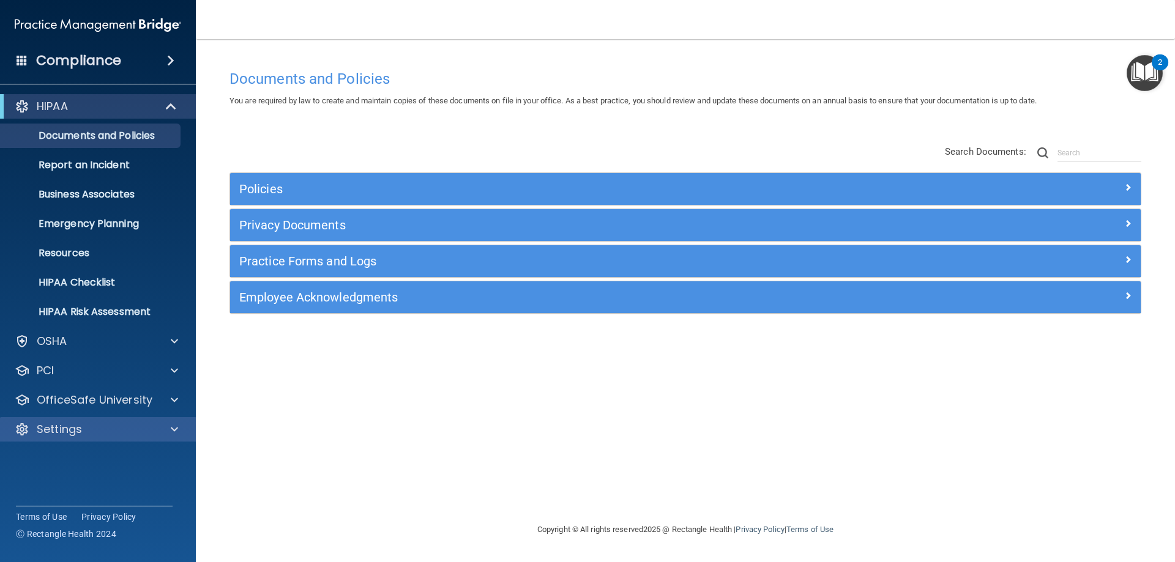
click at [125, 439] on div "Settings" at bounding box center [98, 429] width 196 height 24
click at [113, 439] on div "Settings" at bounding box center [98, 429] width 196 height 24
click at [112, 430] on div "Settings" at bounding box center [82, 429] width 152 height 15
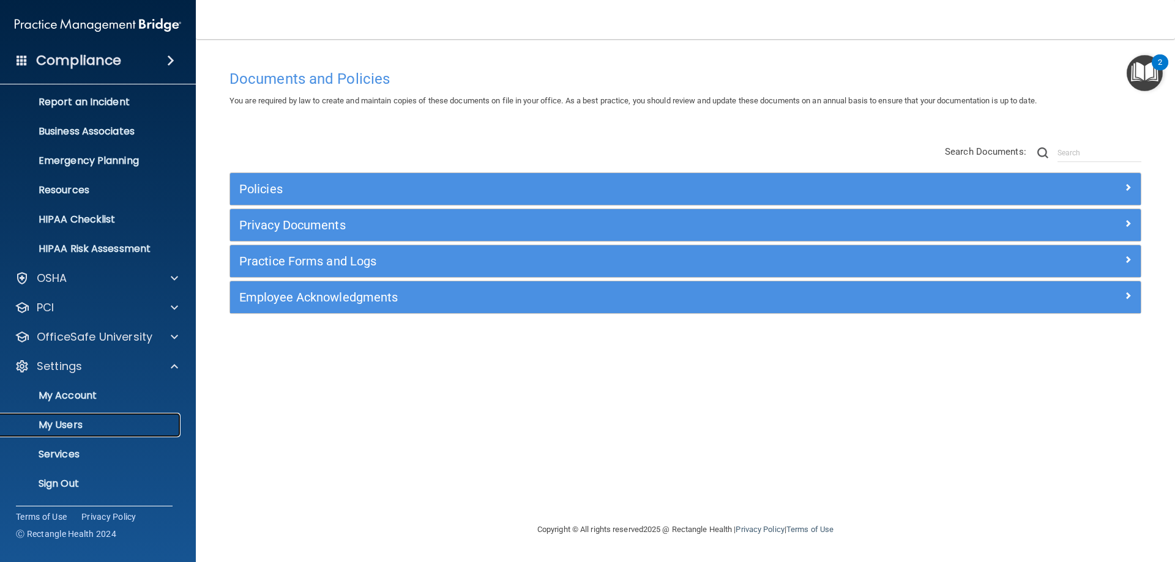
click at [92, 427] on p "My Users" at bounding box center [91, 425] width 167 height 12
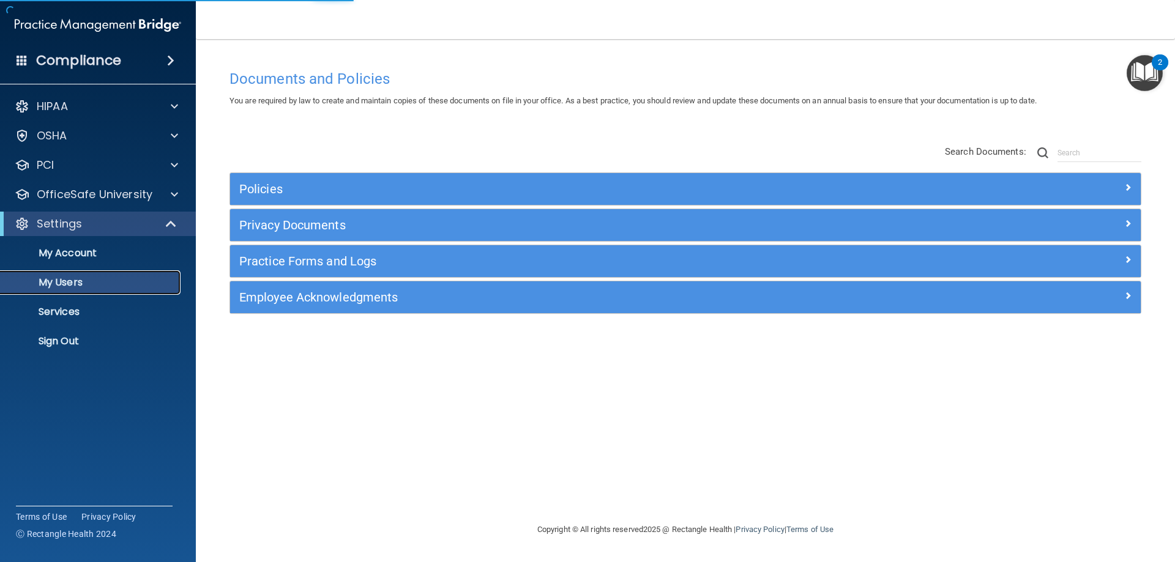
select select "20"
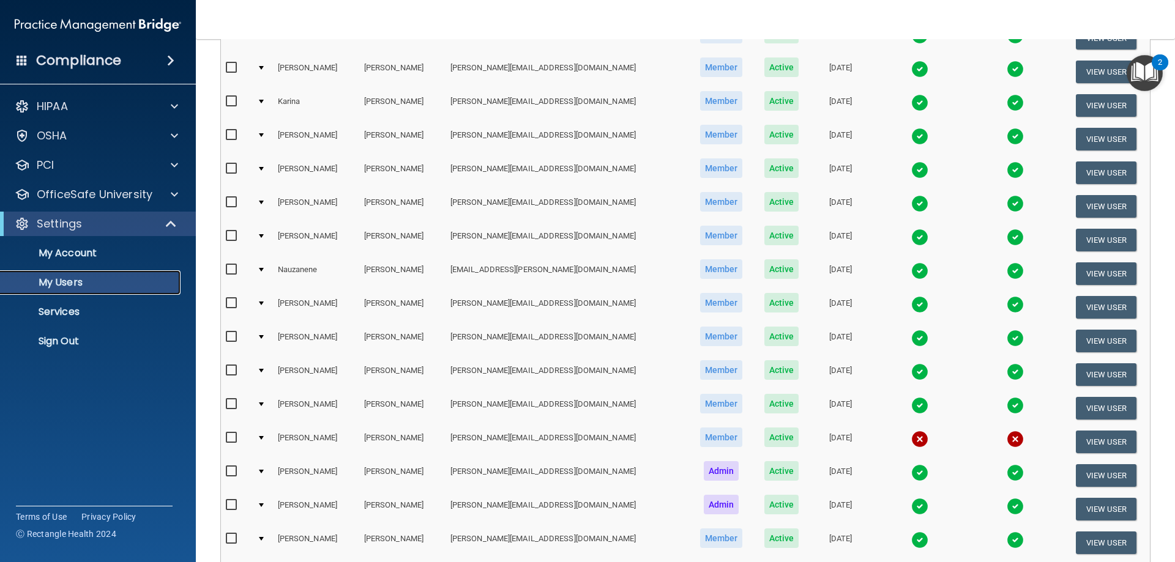
scroll to position [184, 0]
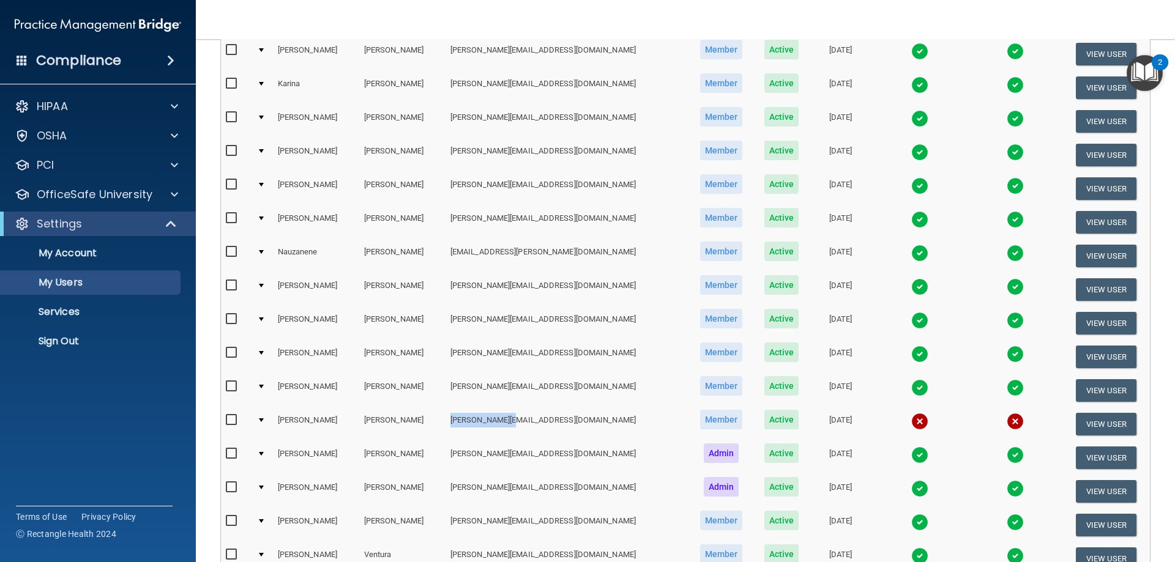
drag, startPoint x: 468, startPoint y: 421, endPoint x: 569, endPoint y: 425, distance: 100.5
click at [569, 425] on td "[PERSON_NAME][EMAIL_ADDRESS][DOMAIN_NAME]" at bounding box center [567, 425] width 243 height 34
copy td "[PERSON_NAME][EMAIL_ADDRESS][DOMAIN_NAME]"
click at [118, 350] on link "Sign Out" at bounding box center [84, 341] width 193 height 24
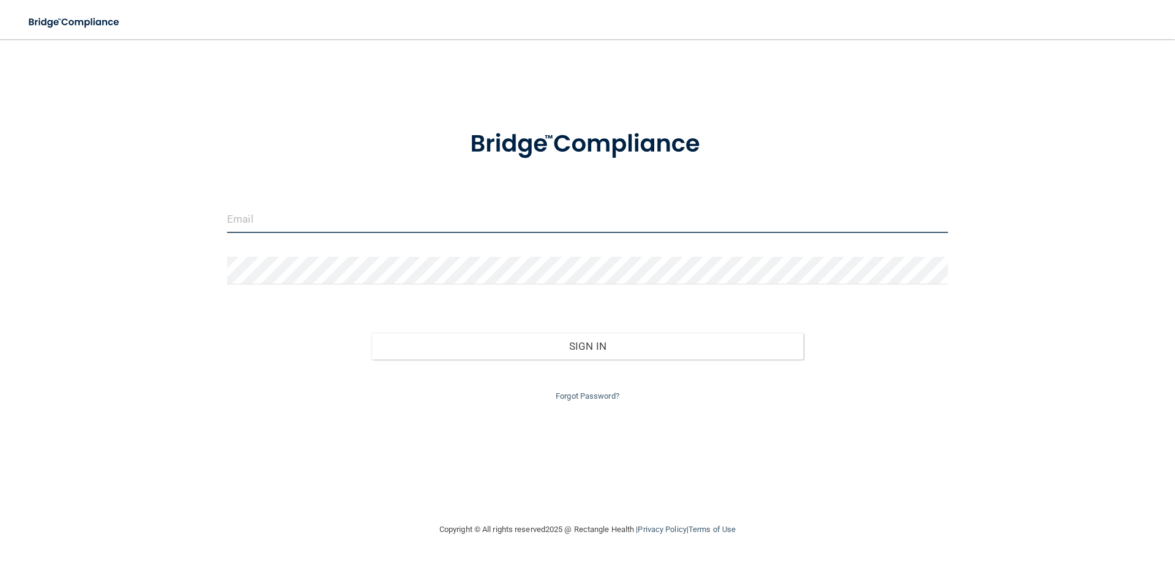
type input "[PERSON_NAME][EMAIL_ADDRESS][DOMAIN_NAME]"
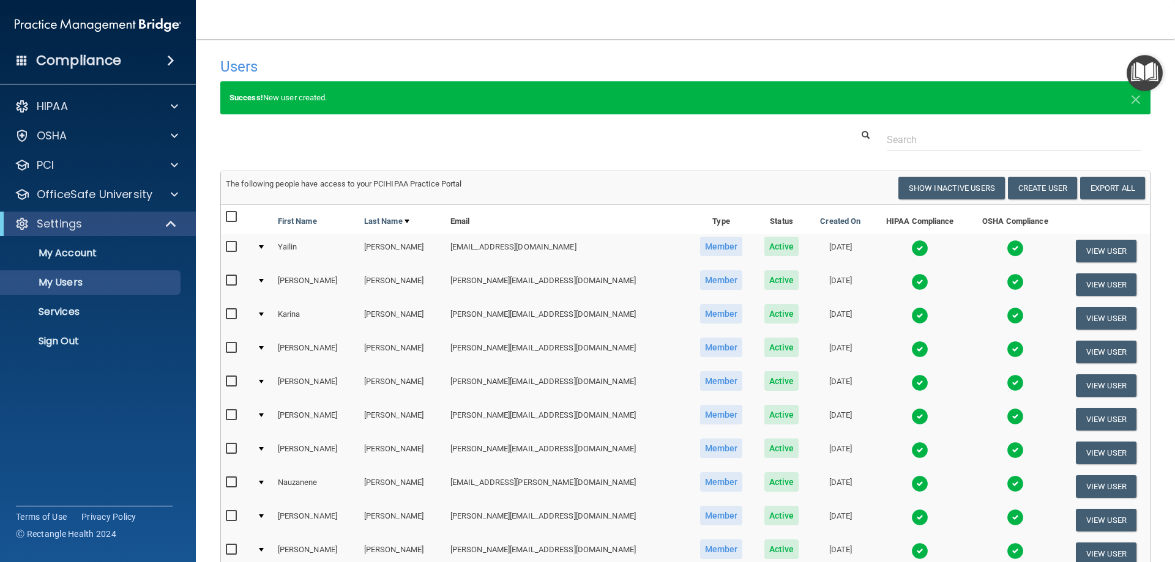
select select "20"
